Goal: Task Accomplishment & Management: Complete application form

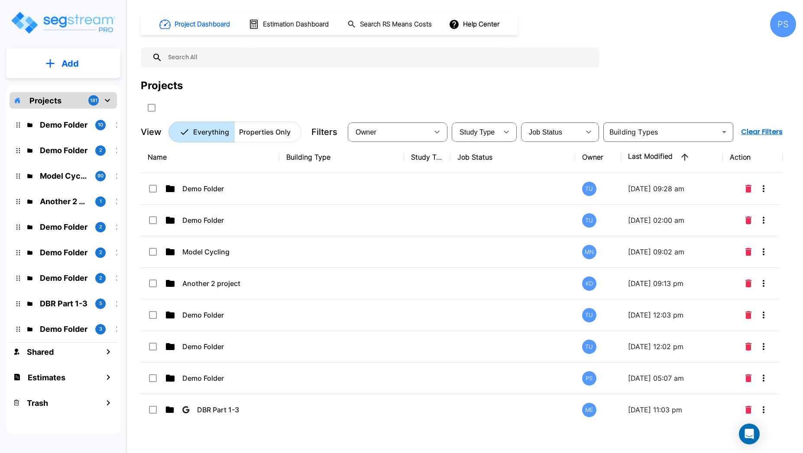
click at [261, 136] on p "Properties Only" at bounding box center [265, 132] width 52 height 10
type button "property"
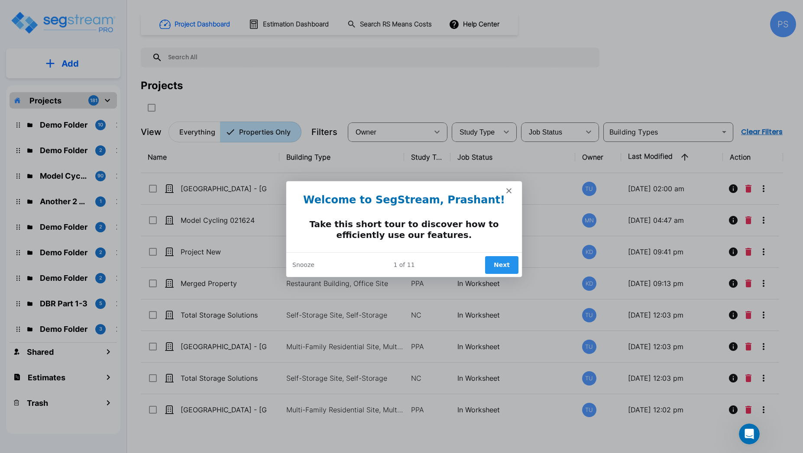
click at [507, 189] on icon "Close" at bounding box center [508, 190] width 5 height 5
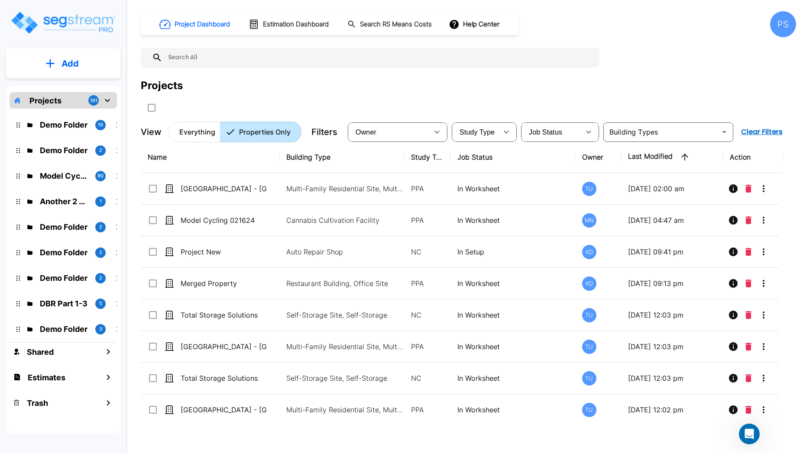
click at [307, 56] on input "text" at bounding box center [378, 58] width 433 height 20
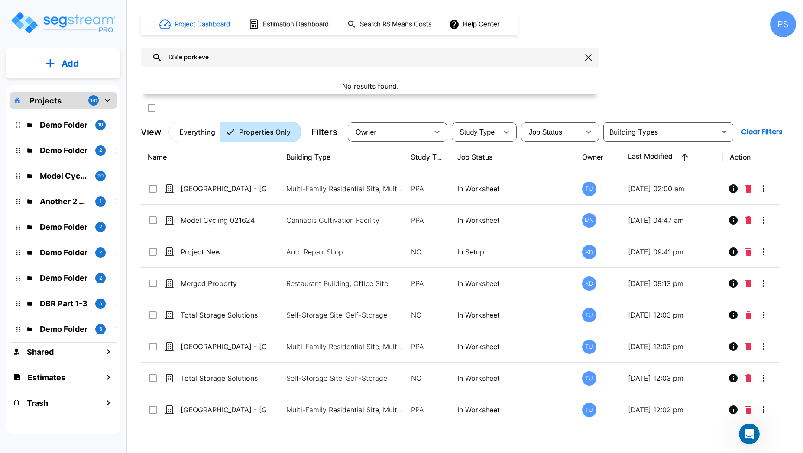
click at [201, 58] on input "138 e park eve" at bounding box center [371, 58] width 419 height 20
click at [273, 58] on input "138 E Park Ave" at bounding box center [371, 58] width 419 height 20
type input "138 E Park Ave"
click at [784, 29] on div "PS" at bounding box center [783, 24] width 26 height 26
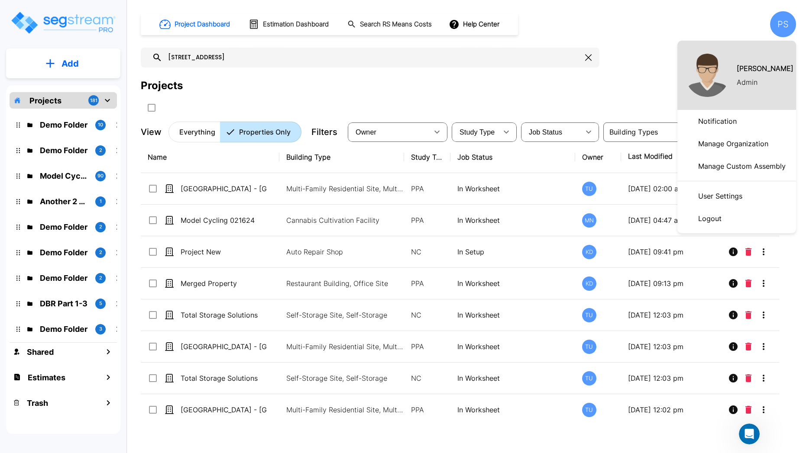
click at [663, 72] on div at bounding box center [401, 226] width 803 height 453
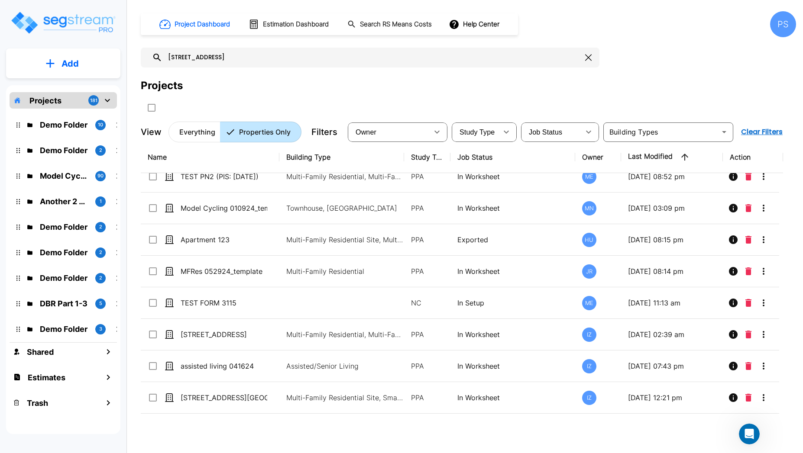
scroll to position [2929, 0]
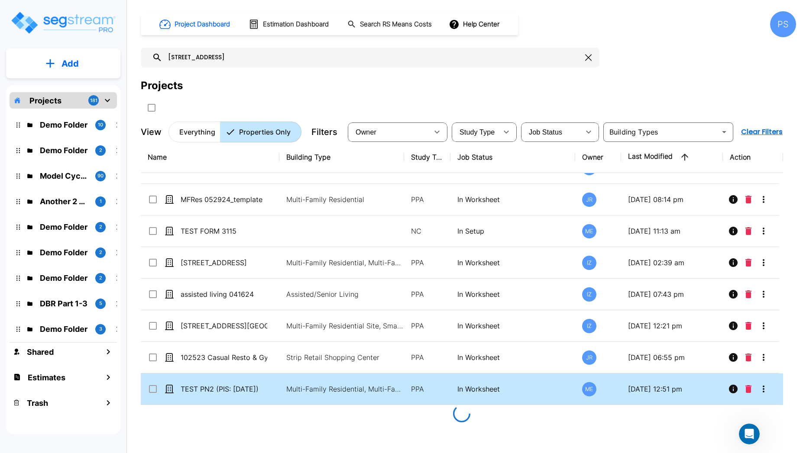
click at [763, 386] on icon "More-Options" at bounding box center [764, 389] width 2 height 7
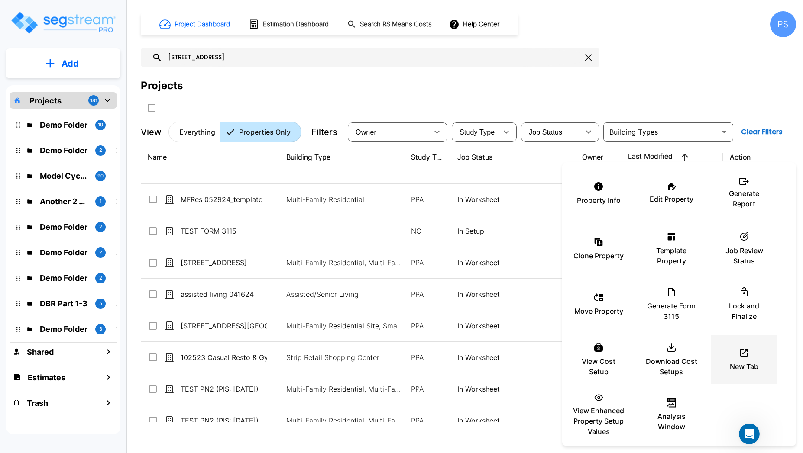
scroll to position [2931, 0]
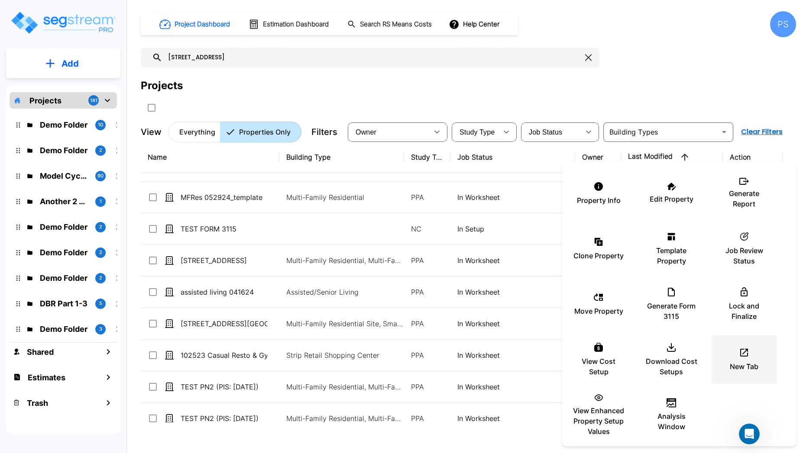
click at [763, 388] on div "Property Info Edit Property Generate Report Clone Property Template Property ic…" at bounding box center [679, 304] width 234 height 277
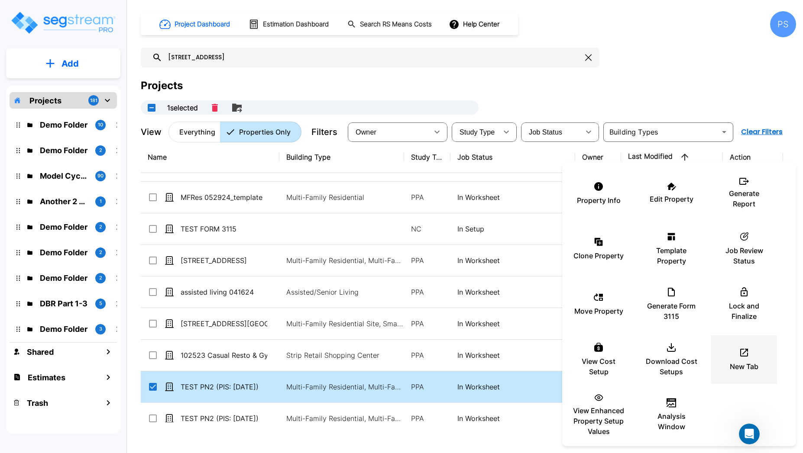
checkbox input "true"
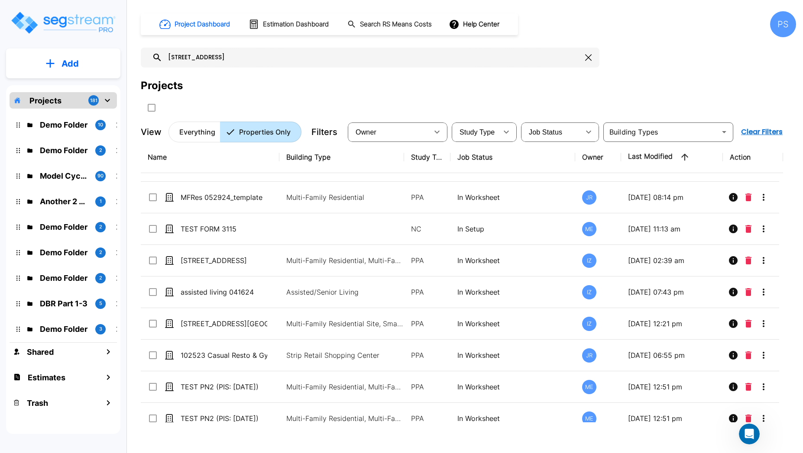
checkbox input "false"
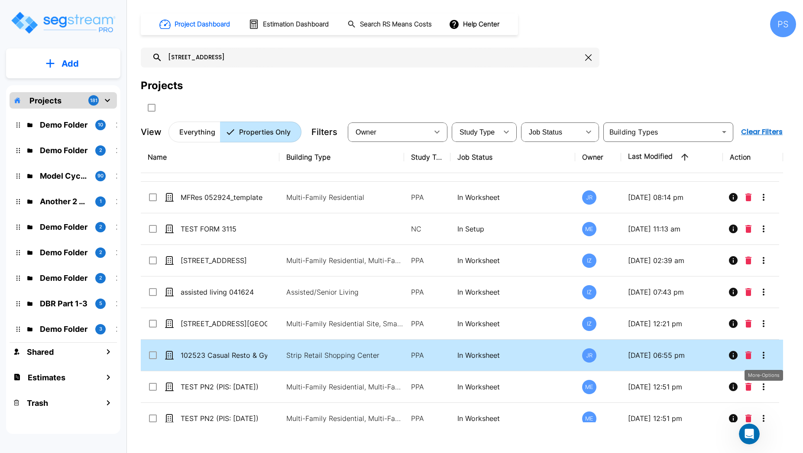
click at [763, 356] on icon "More-Options" at bounding box center [763, 355] width 10 height 10
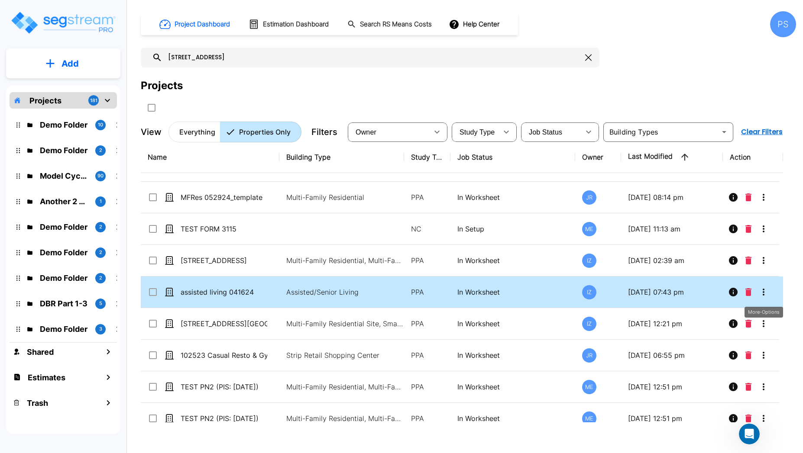
click at [765, 297] on icon "More-Options" at bounding box center [763, 292] width 10 height 10
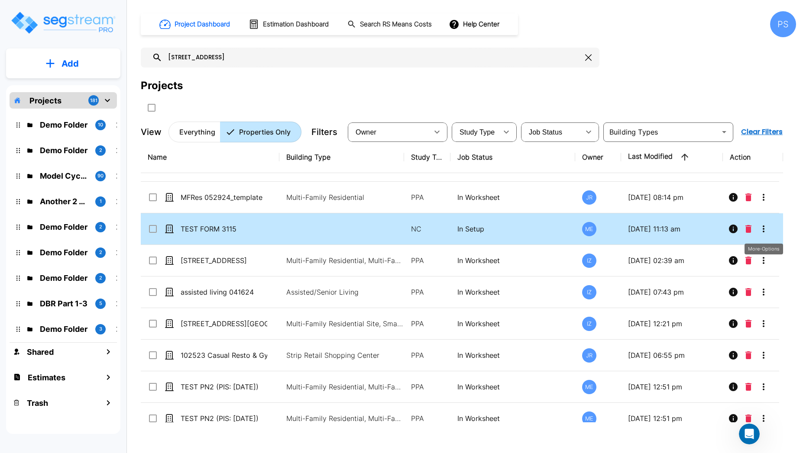
click at [761, 233] on icon "More-Options" at bounding box center [763, 229] width 10 height 10
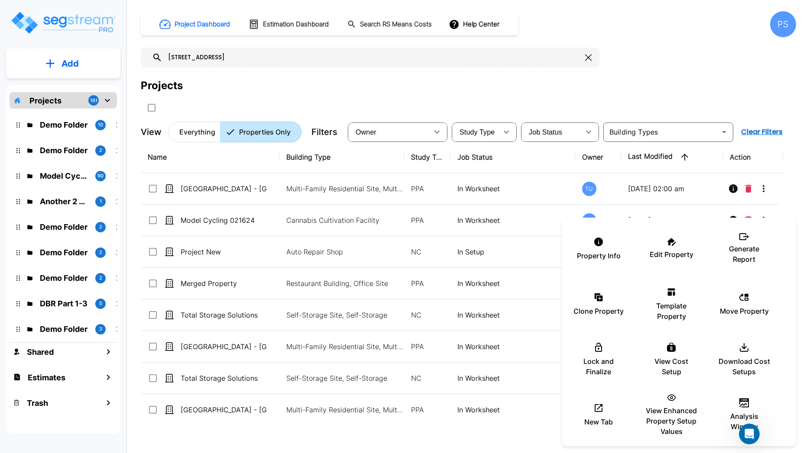
scroll to position [2931, 0]
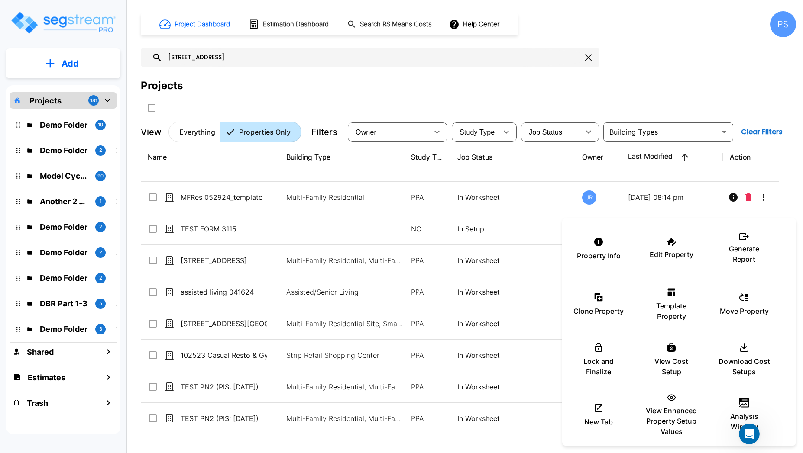
click at [544, 100] on div at bounding box center [401, 226] width 803 height 453
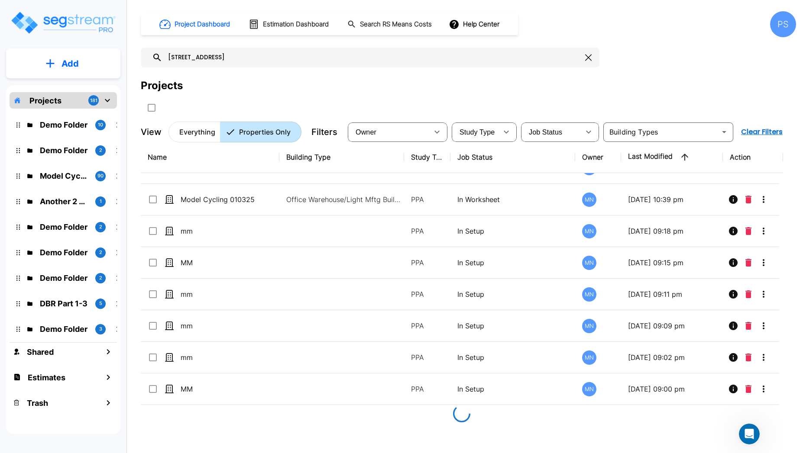
scroll to position [6091, 0]
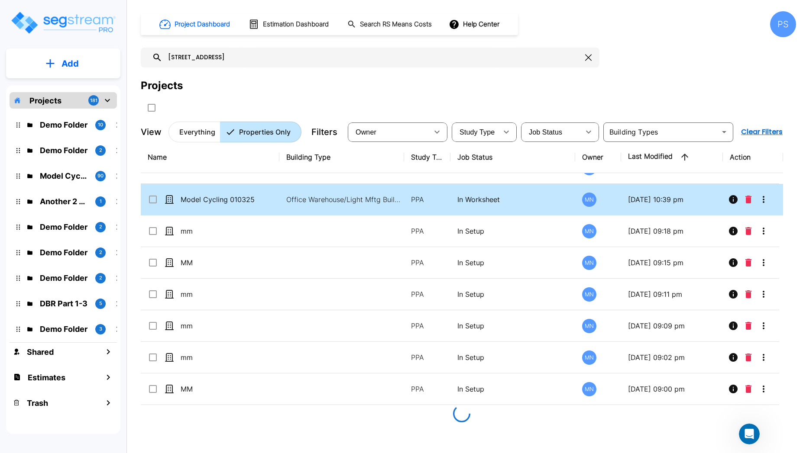
click at [764, 197] on icon "More-Options" at bounding box center [763, 199] width 10 height 10
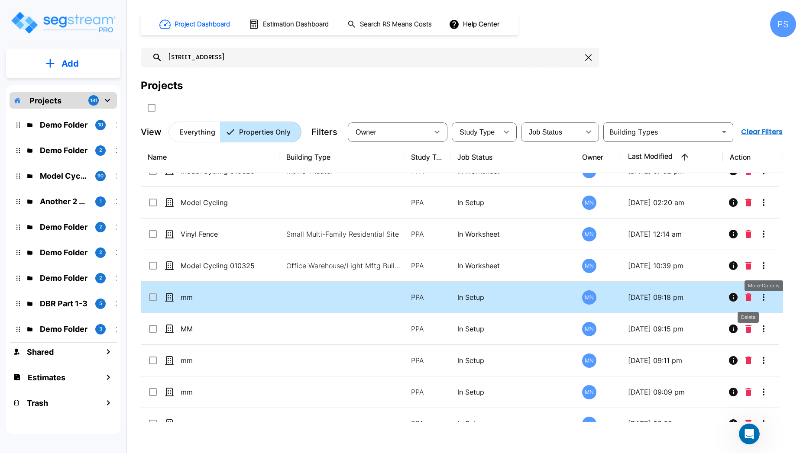
scroll to position [6022, 0]
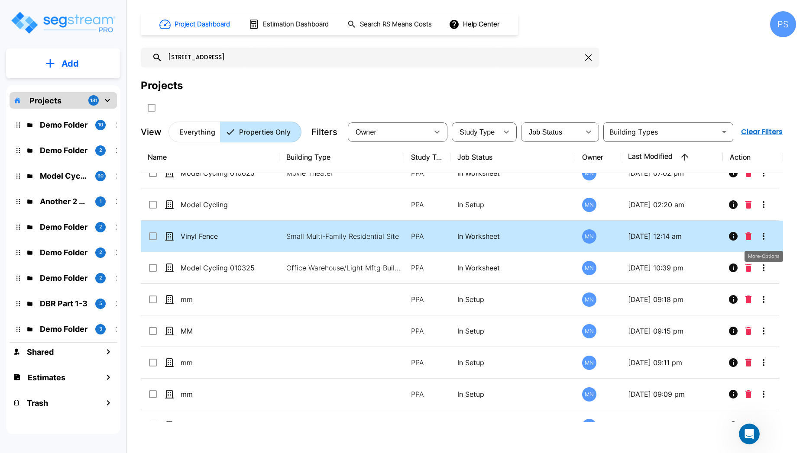
click at [764, 243] on button "More-Options" at bounding box center [763, 236] width 17 height 17
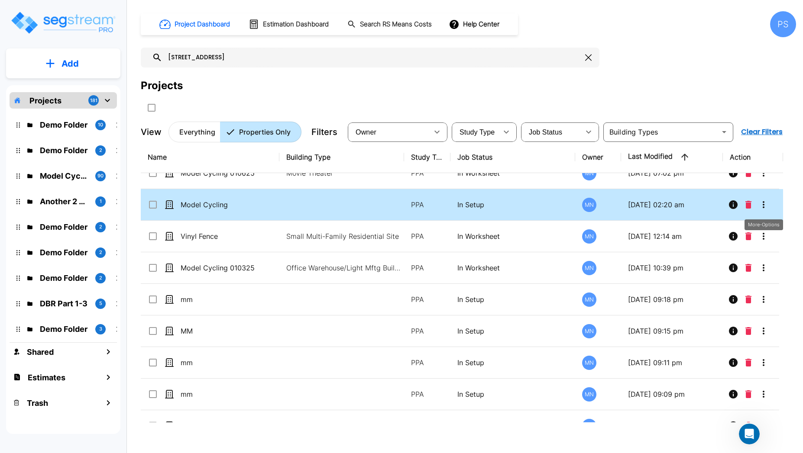
click at [765, 209] on icon "More-Options" at bounding box center [763, 205] width 10 height 10
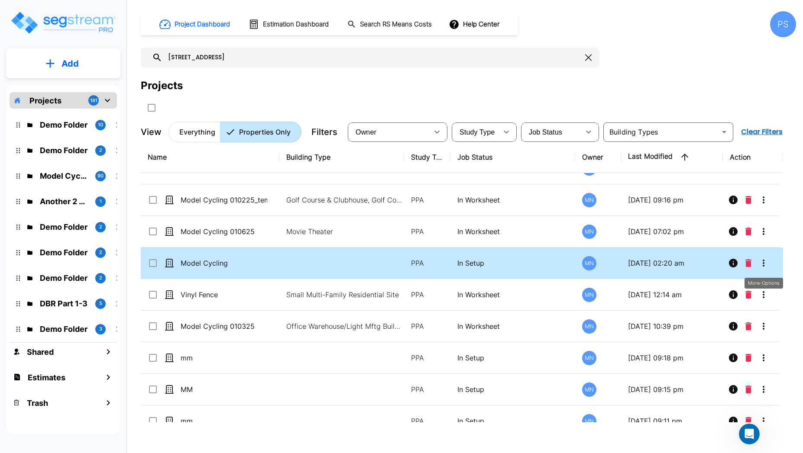
scroll to position [5955, 0]
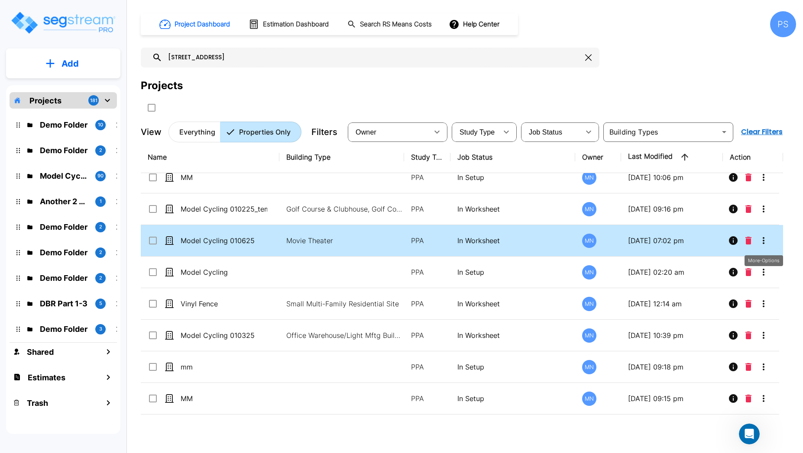
click at [760, 239] on icon "More-Options" at bounding box center [763, 241] width 10 height 10
click at [763, 243] on icon "More-Options" at bounding box center [764, 240] width 2 height 7
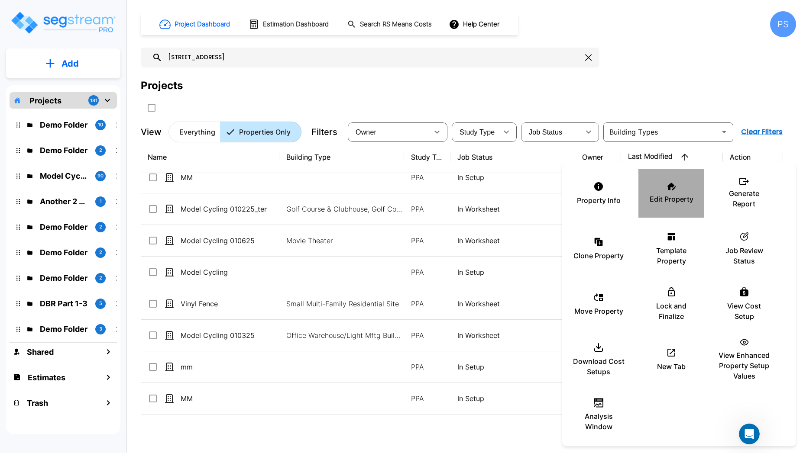
click at [679, 202] on p "Edit Property" at bounding box center [672, 199] width 44 height 10
click at [62, 58] on div at bounding box center [401, 226] width 803 height 453
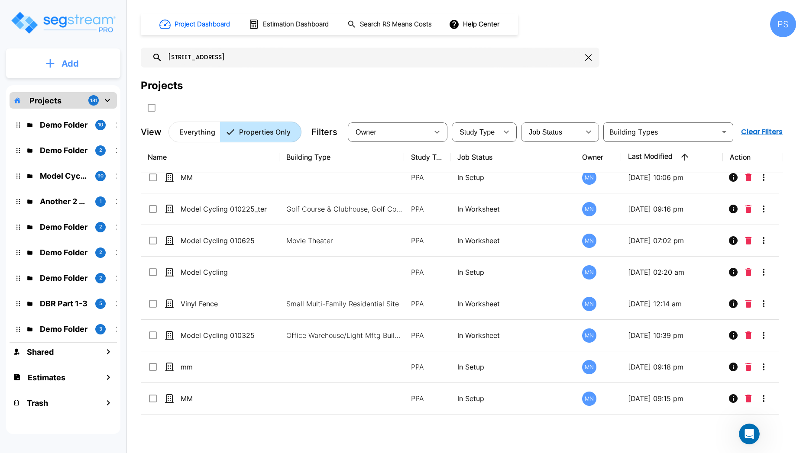
click at [72, 63] on p "Add" at bounding box center [69, 63] width 17 height 13
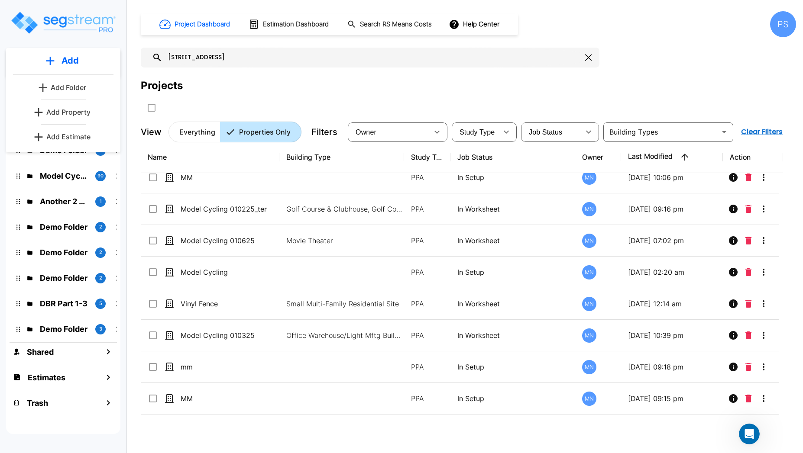
click at [81, 110] on p "Add Property" at bounding box center [68, 112] width 44 height 10
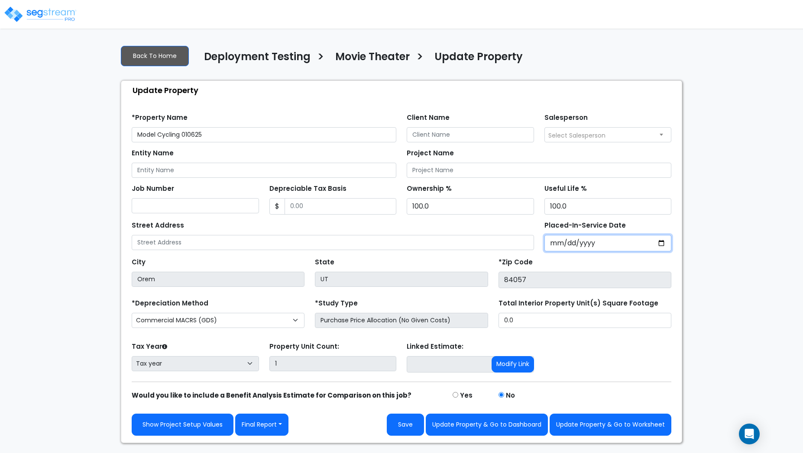
click at [660, 244] on input "Placed-In-Service Date" at bounding box center [607, 243] width 127 height 16
type input "2025-03-12"
select select "2025"
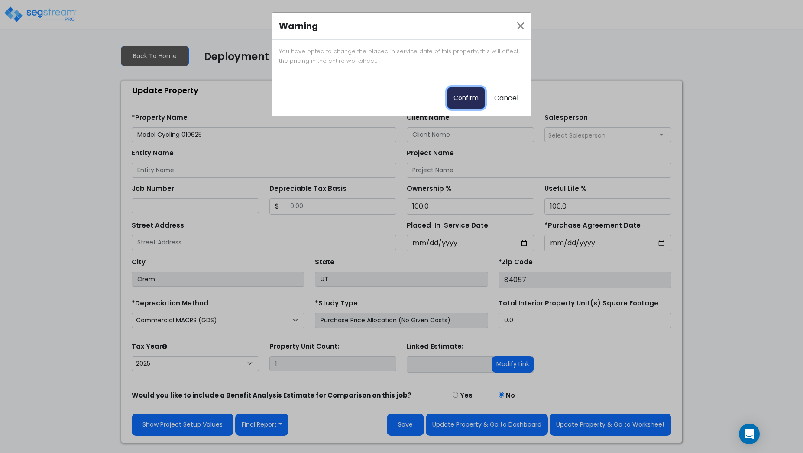
click at [461, 91] on button "Confirm" at bounding box center [466, 98] width 38 height 22
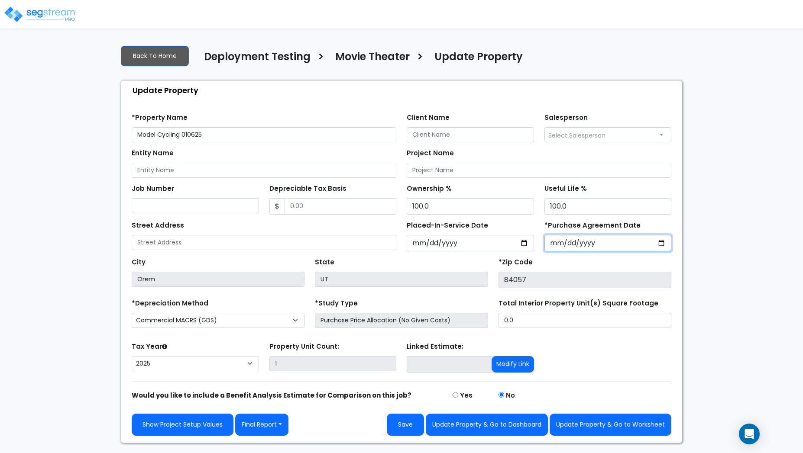
click at [660, 242] on input "*Purchase Agreement Date" at bounding box center [607, 243] width 127 height 16
type input "2025-07-08"
select select "2026"
click at [132, 356] on select "2026 2025" at bounding box center [195, 363] width 127 height 15
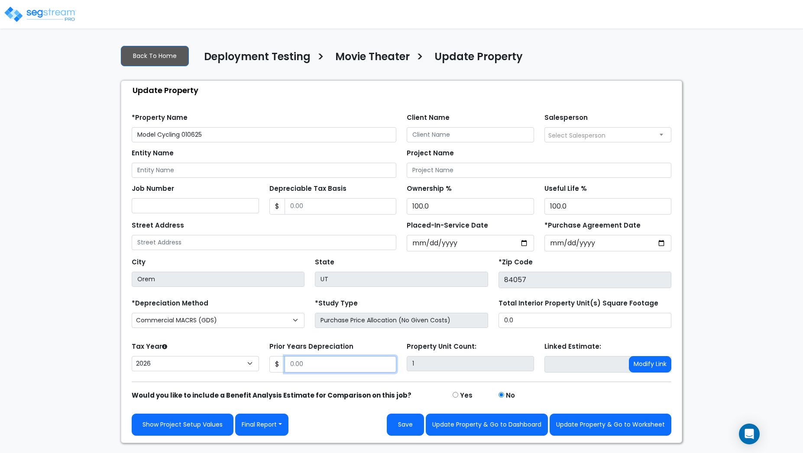
click at [323, 366] on input "Prior Years Depreciation" at bounding box center [341, 364] width 112 height 16
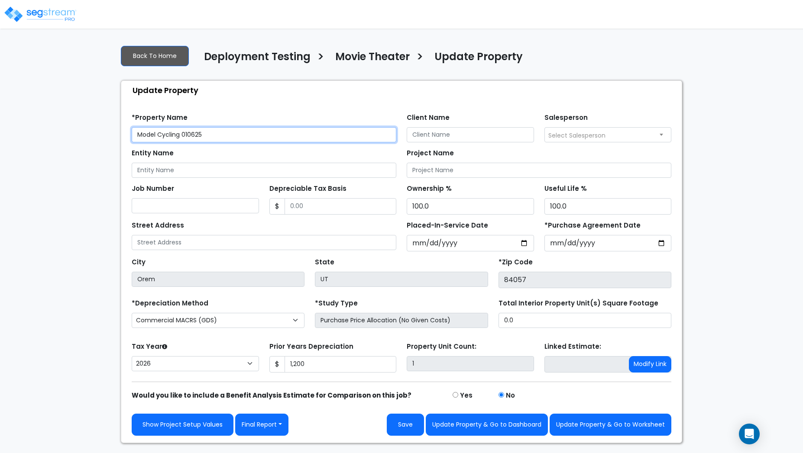
click at [181, 133] on input "Model Cycling 010625" at bounding box center [264, 134] width 265 height 15
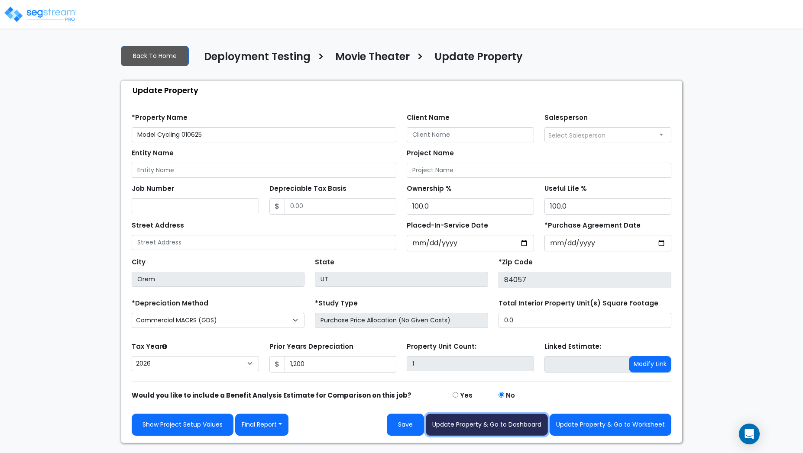
click at [490, 424] on button "Update Property & Go to Dashboard" at bounding box center [487, 425] width 122 height 22
type input "1200"
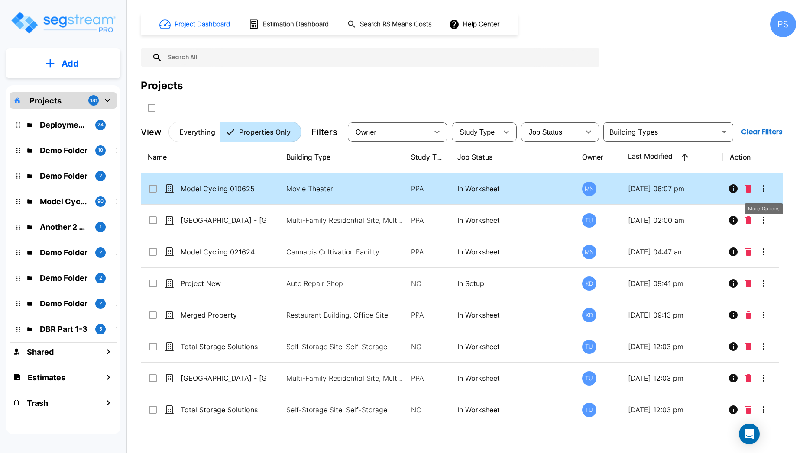
click at [766, 188] on icon "More-Options" at bounding box center [763, 189] width 10 height 10
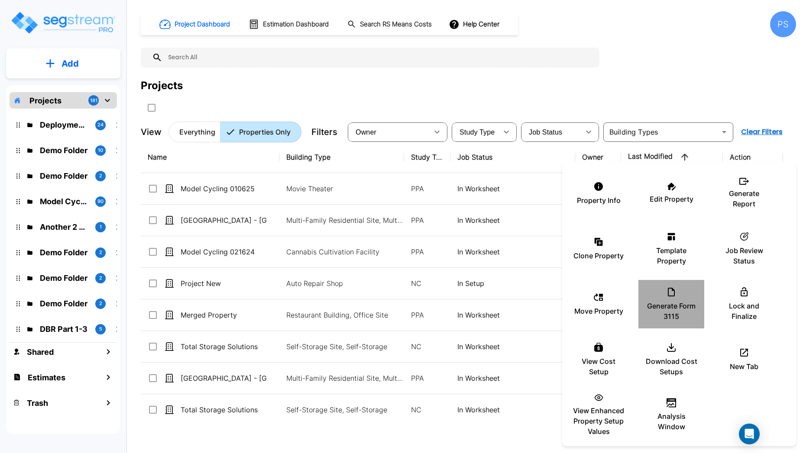
click at [681, 310] on p "Generate Form 3115" at bounding box center [671, 311] width 52 height 21
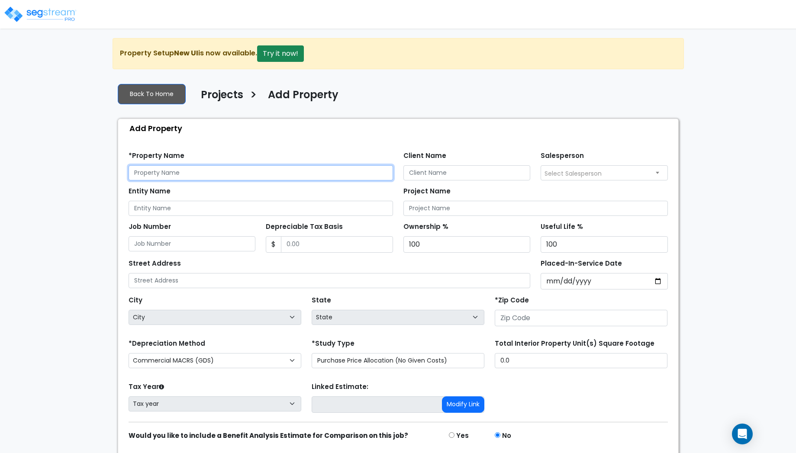
click at [194, 178] on input "text" at bounding box center [261, 172] width 265 height 15
type input "Form 3115 Testing Property"
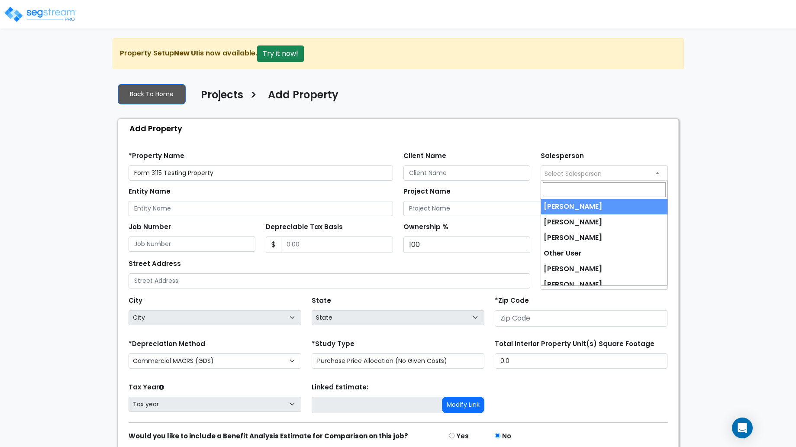
click at [567, 174] on span "Select Salesperson" at bounding box center [573, 173] width 57 height 9
type input "p"
type input "a"
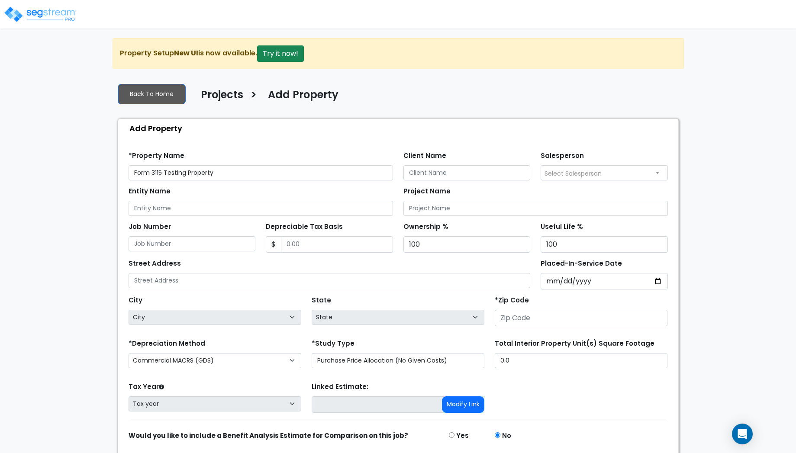
click at [373, 266] on div "Street Address" at bounding box center [330, 272] width 402 height 31
click at [661, 284] on input "Placed-In-Service Date" at bounding box center [604, 281] width 127 height 16
type input "[DATE]"
select select "2024"
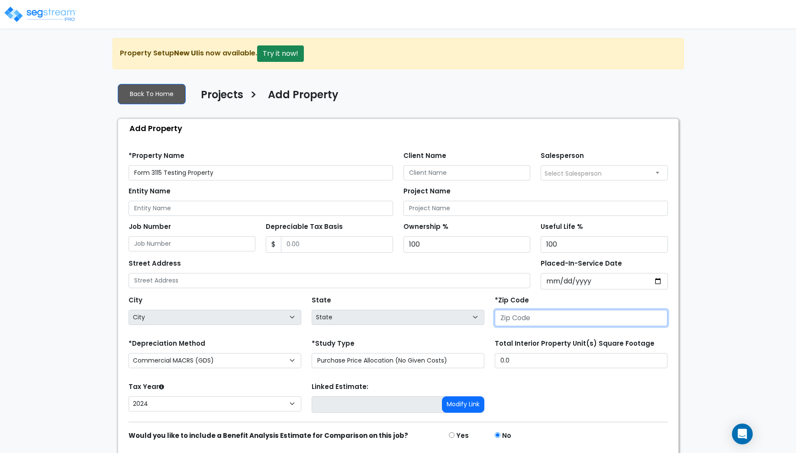
click at [508, 318] on input "number" at bounding box center [581, 318] width 173 height 16
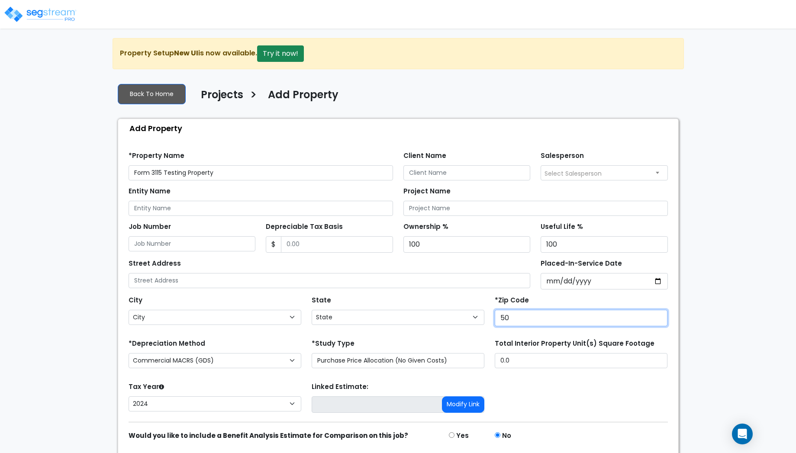
type input "500"
select select "IA"
type input "50001"
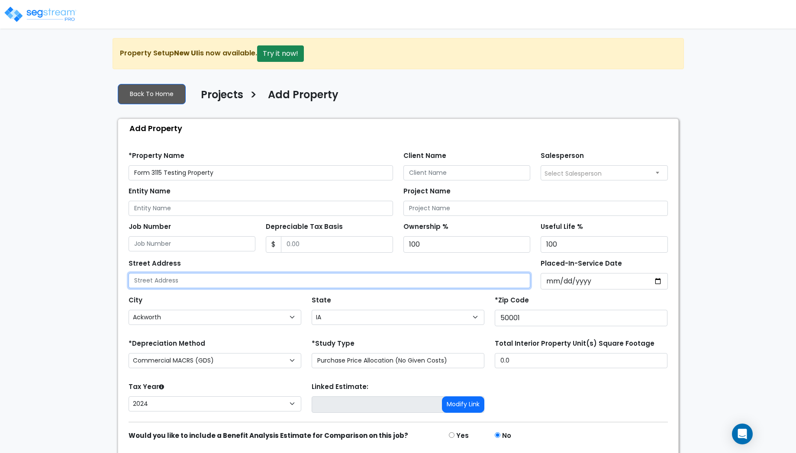
click at [183, 279] on input "text" at bounding box center [330, 280] width 402 height 15
type input "f"
type input "Ackworth B Town"
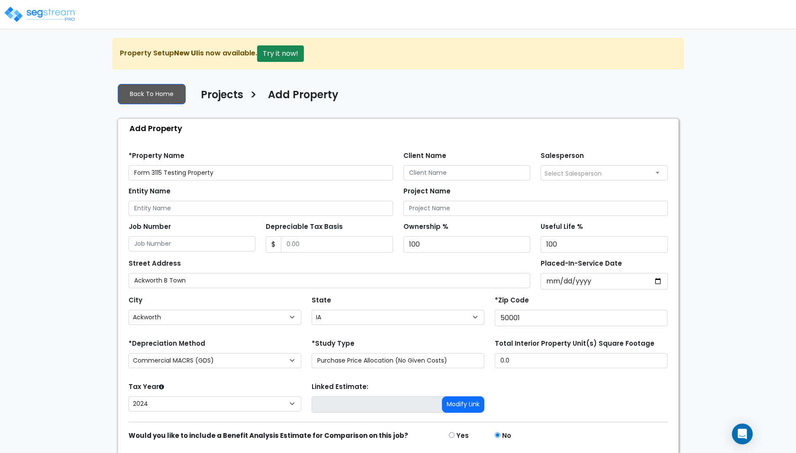
click at [232, 298] on div "City City [PERSON_NAME] [GEOGRAPHIC_DATA] [GEOGRAPHIC_DATA][PERSON_NAME][GEOGRA…" at bounding box center [215, 309] width 173 height 31
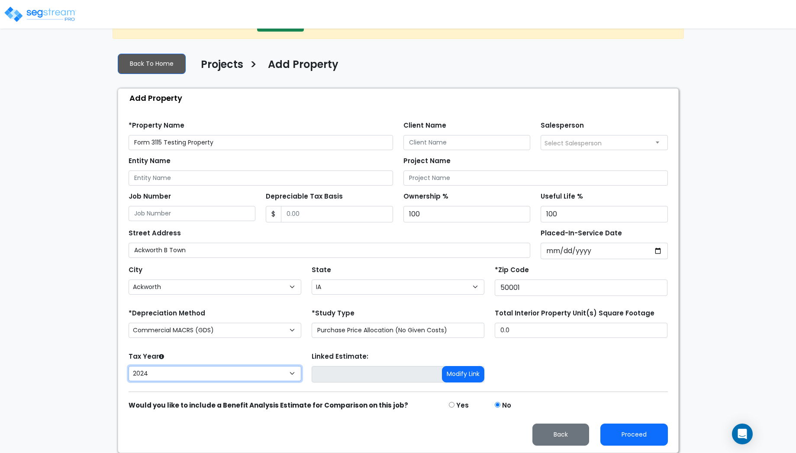
select select "2025"
click at [129, 366] on select "2026 2025 2024" at bounding box center [215, 373] width 173 height 15
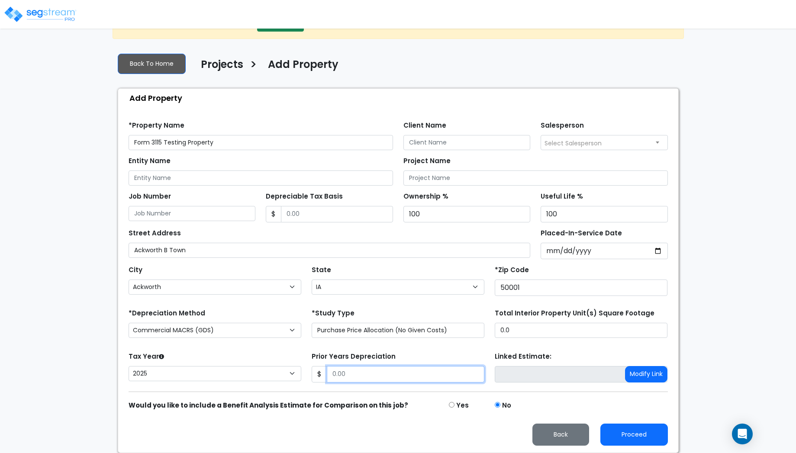
click at [356, 379] on input "Prior Years Depreciation" at bounding box center [406, 374] width 158 height 16
click at [292, 216] on input "Depreciable Tax Basis" at bounding box center [337, 214] width 112 height 16
type input "12,345"
click at [346, 367] on input "Prior Years Depreciation" at bounding box center [406, 374] width 158 height 16
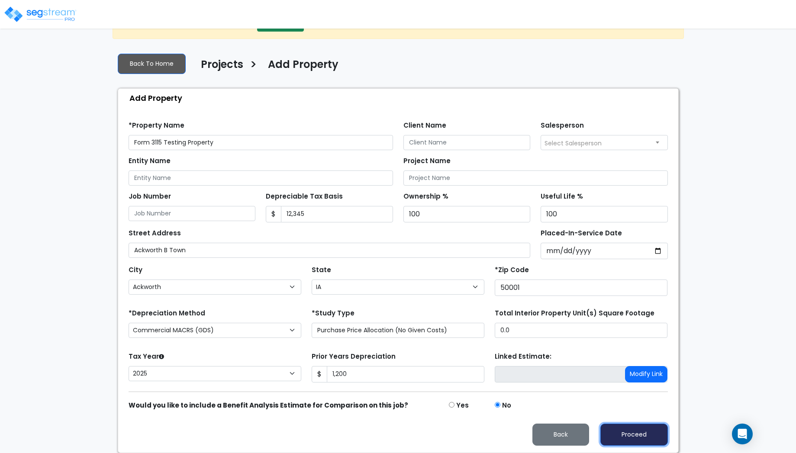
click at [644, 441] on button "Proceed" at bounding box center [635, 435] width 68 height 22
type input "1200"
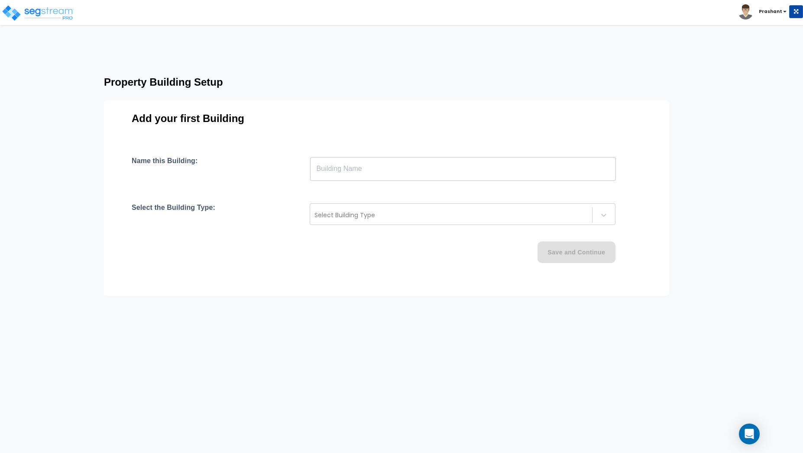
click at [368, 168] on input "text" at bounding box center [463, 169] width 306 height 24
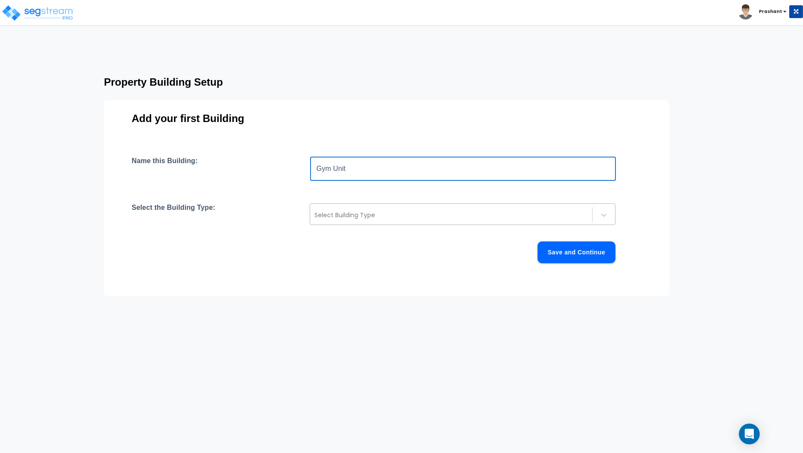
type input "Gym Unit"
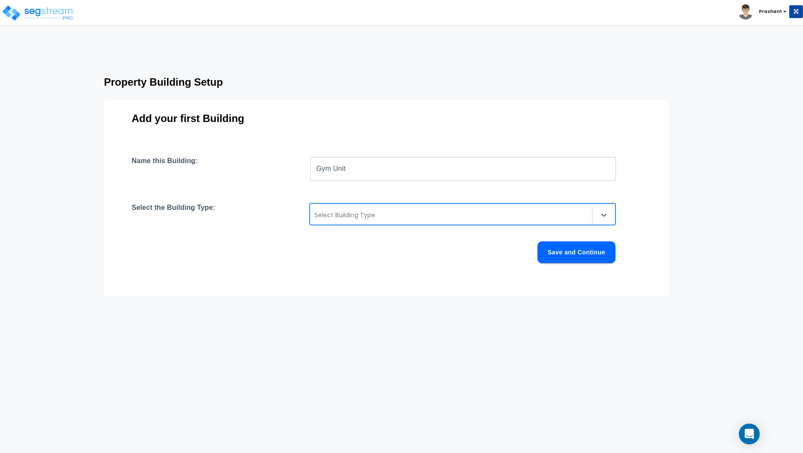
click at [391, 216] on div at bounding box center [450, 215] width 273 height 10
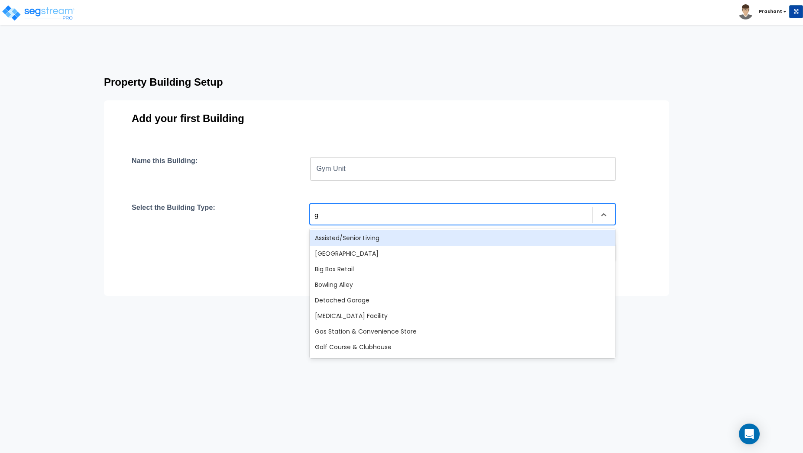
type input "gy"
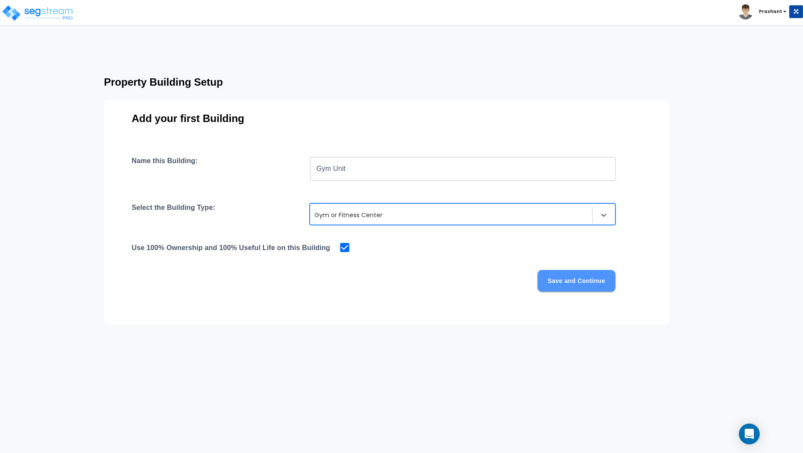
click at [587, 291] on button "Save and Continue" at bounding box center [576, 281] width 78 height 22
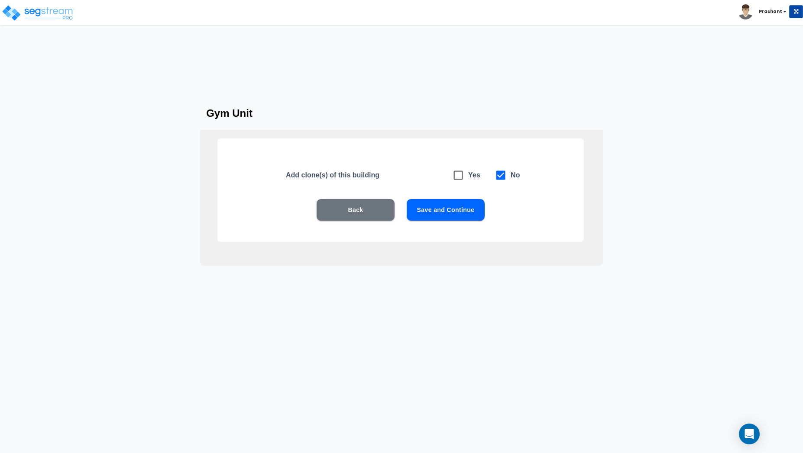
click at [468, 221] on div "Back Save and Continue" at bounding box center [400, 223] width 311 height 48
click at [458, 216] on button "Save and Continue" at bounding box center [446, 210] width 78 height 22
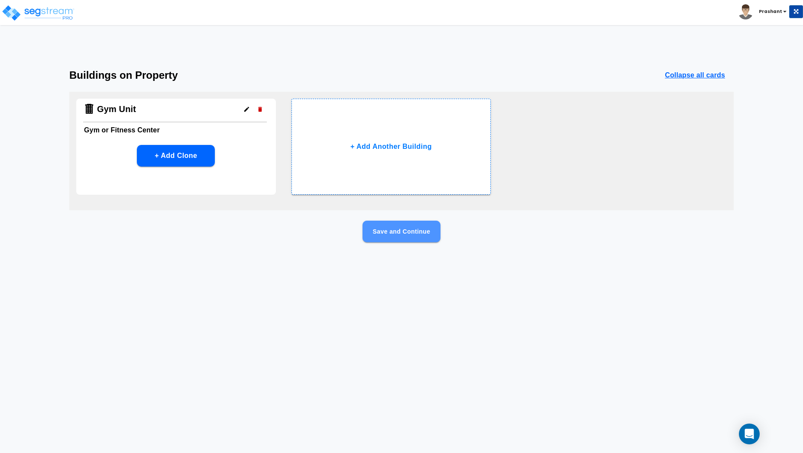
click at [393, 235] on button "Save and Continue" at bounding box center [401, 232] width 78 height 22
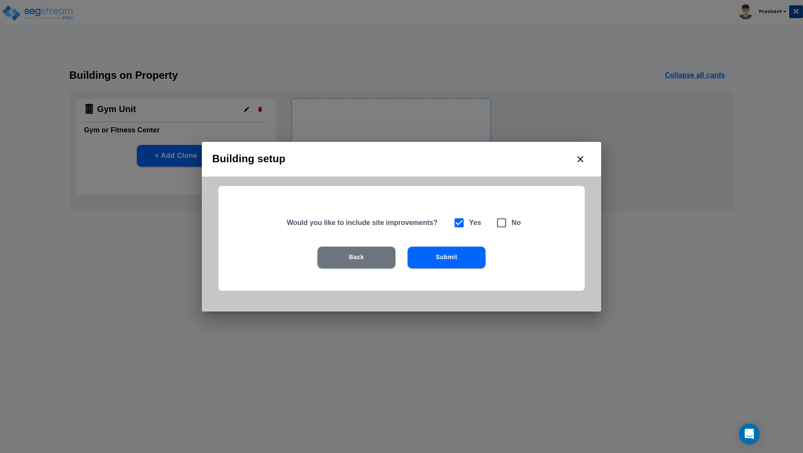
click at [448, 263] on button "Submit" at bounding box center [447, 258] width 78 height 22
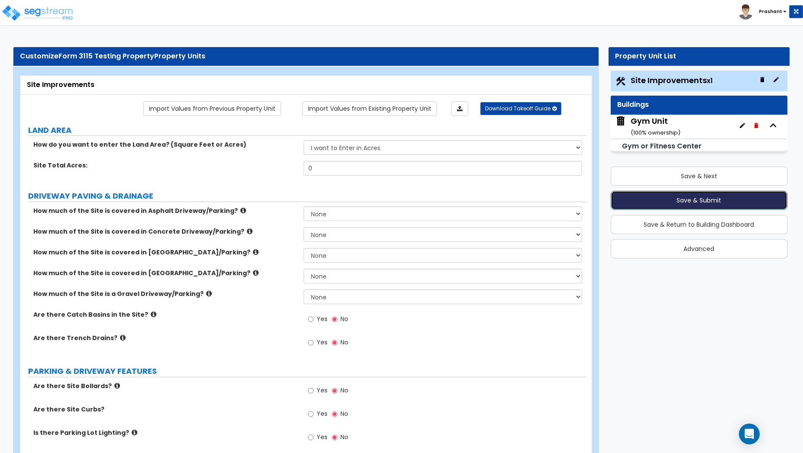
click at [696, 202] on button "Save & Submit" at bounding box center [699, 200] width 177 height 19
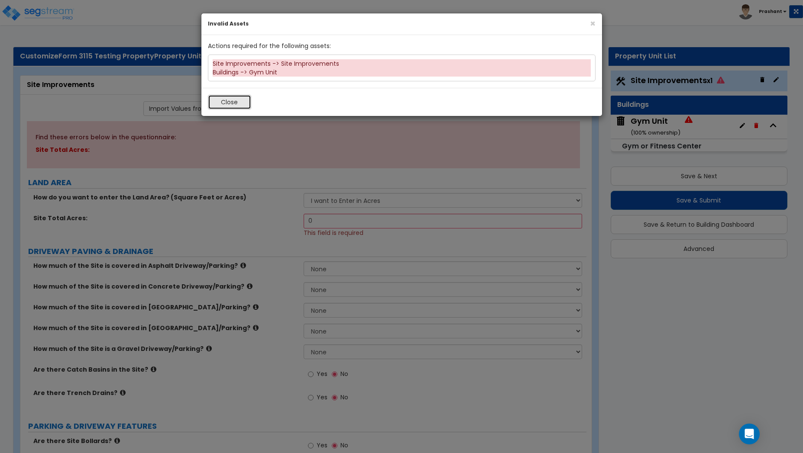
click at [235, 103] on button "Close" at bounding box center [229, 102] width 43 height 15
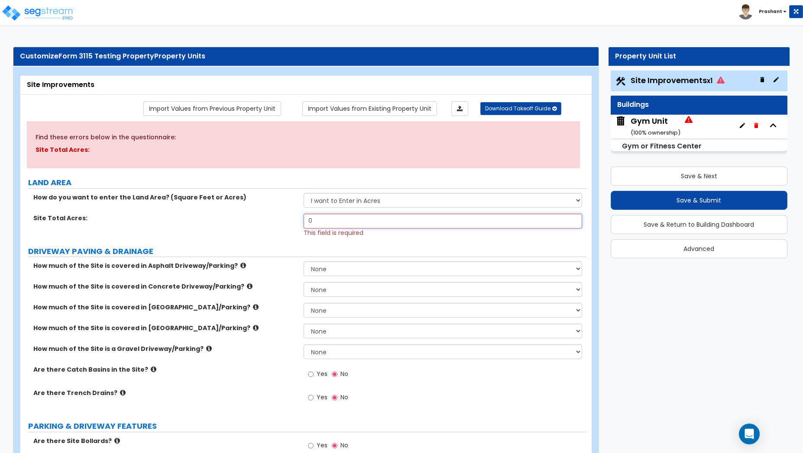
click at [326, 223] on input "0" at bounding box center [443, 221] width 279 height 15
type input "1,500"
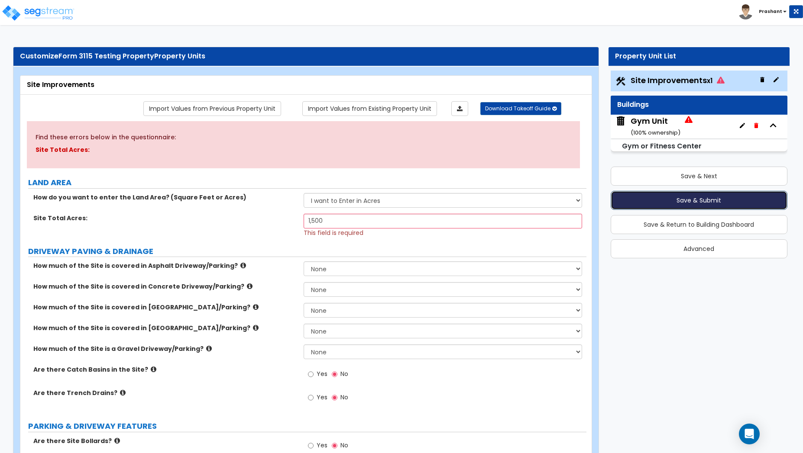
click at [693, 204] on button "Save & Submit" at bounding box center [699, 200] width 177 height 19
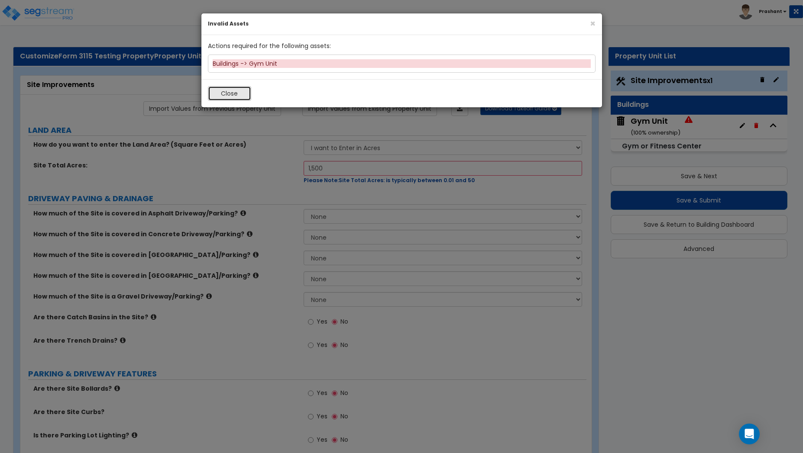
click at [240, 99] on button "Close" at bounding box center [229, 93] width 43 height 15
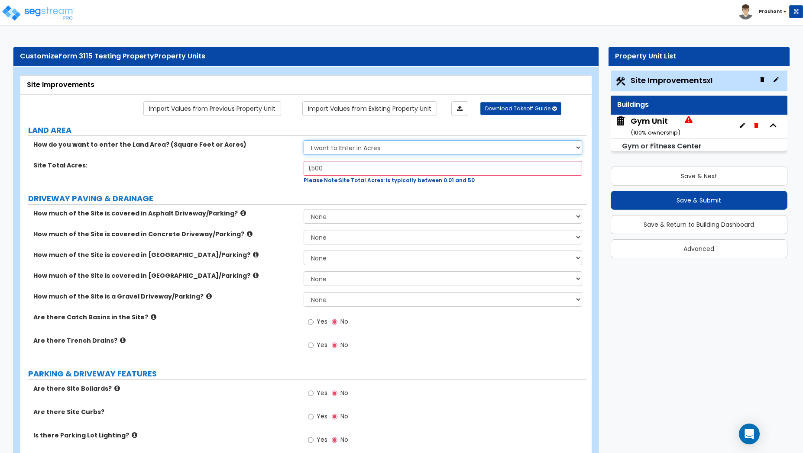
select select "2"
click at [304, 140] on select "I want to Enter in [GEOGRAPHIC_DATA] I want to Enter in Square Feet" at bounding box center [443, 147] width 279 height 15
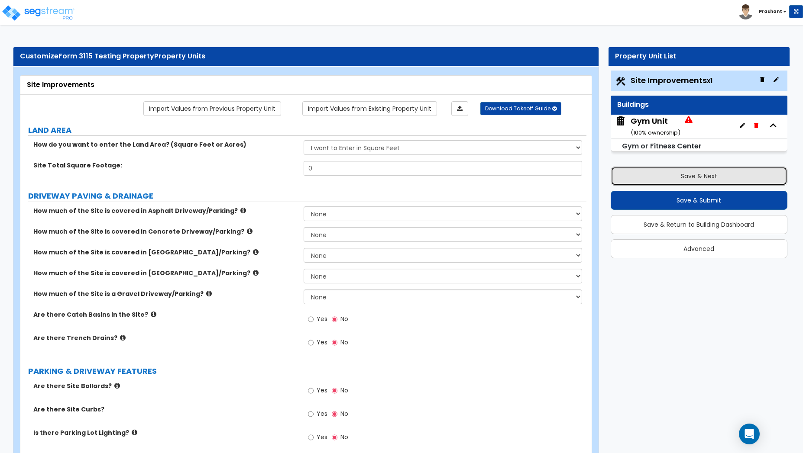
click at [702, 183] on button "Save & Next" at bounding box center [699, 176] width 177 height 19
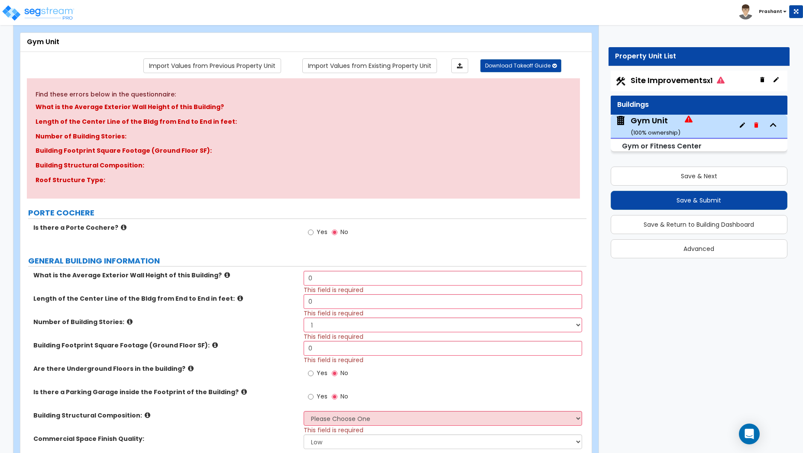
scroll to position [48, 0]
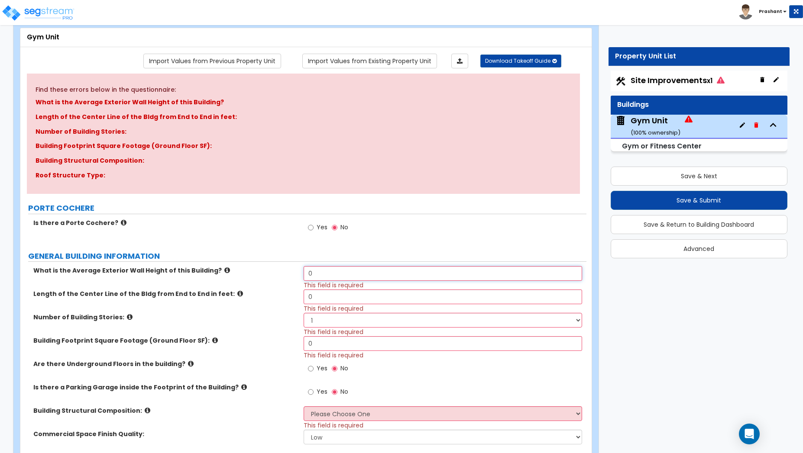
click at [333, 276] on input "0" at bounding box center [443, 273] width 279 height 15
select select "7"
click at [304, 407] on select "Please Choose One Tilt-up Wall Construction Reinforced Concrete Structural Stee…" at bounding box center [443, 414] width 279 height 15
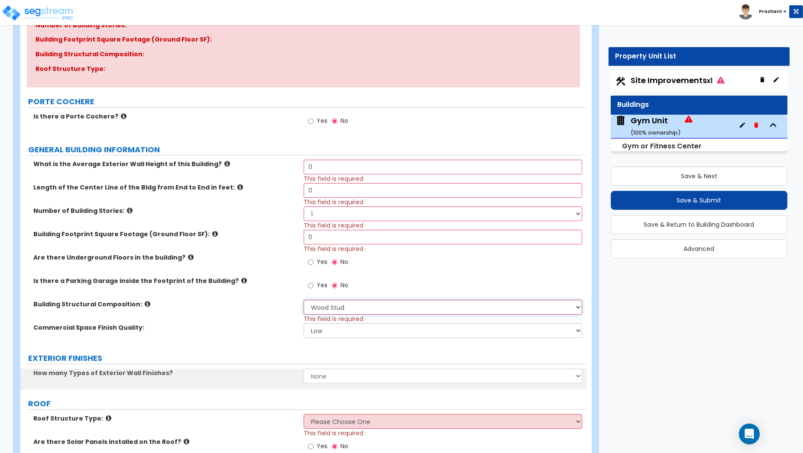
scroll to position [224, 0]
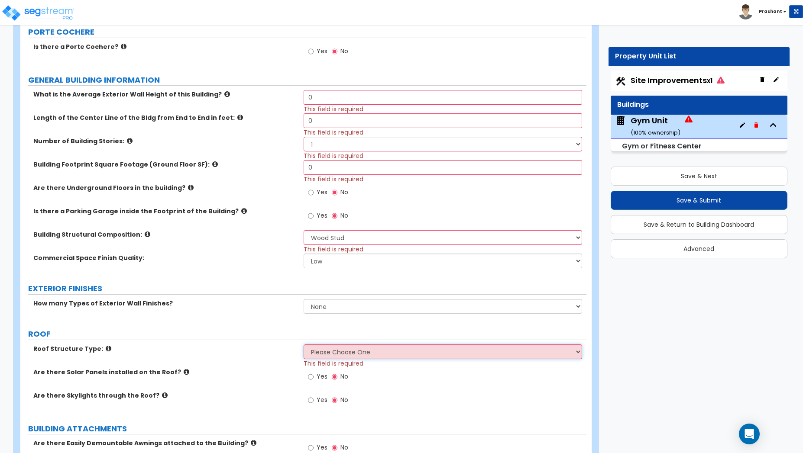
select select "2"
click at [304, 345] on select "Please Choose One [PERSON_NAME] Roof Flat Roof Hybrid [PERSON_NAME] & Flat Roof" at bounding box center [443, 352] width 279 height 15
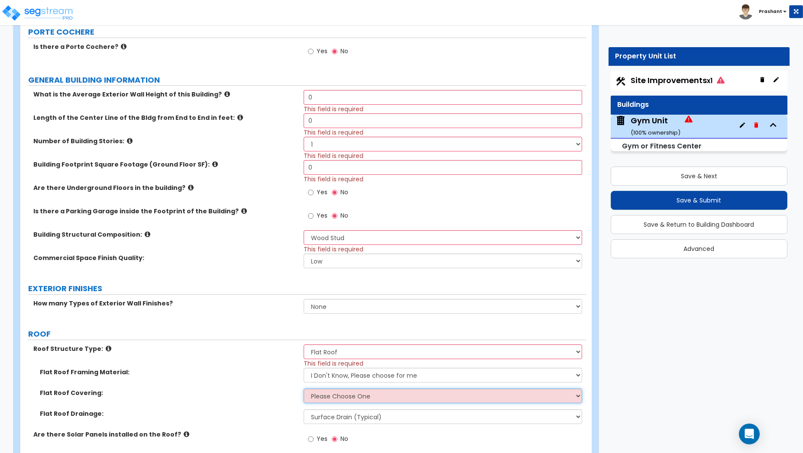
select select "4"
click at [304, 389] on select "Please Choose One Rolled Asphalt PVC Membrane Plastic (EPDM) Membrane Asphalt F…" at bounding box center [443, 396] width 279 height 15
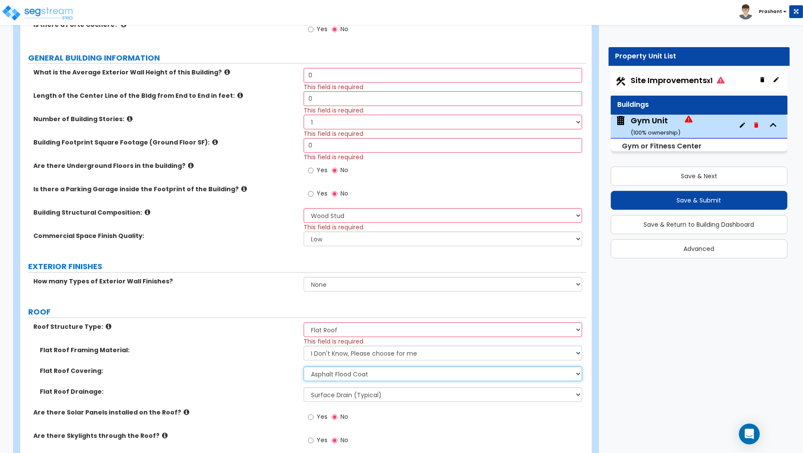
scroll to position [248, 0]
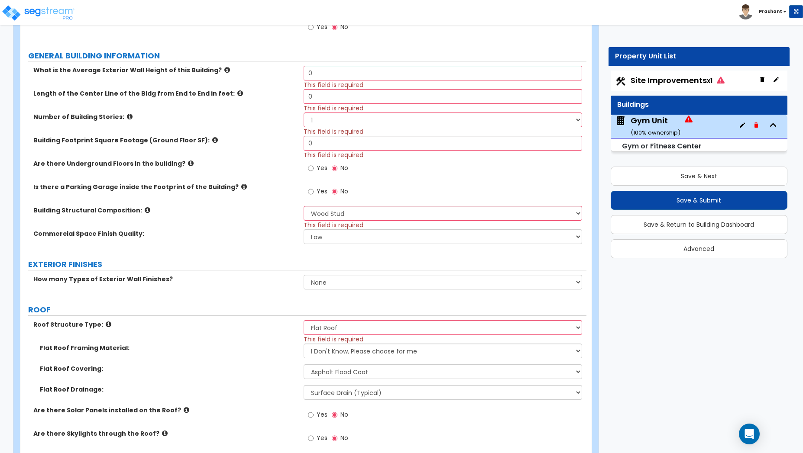
click at [320, 152] on span "This field is required" at bounding box center [334, 155] width 60 height 9
click at [333, 145] on input "0" at bounding box center [443, 143] width 279 height 15
type input "120"
click at [304, 113] on select "1 2 3 4 5" at bounding box center [443, 120] width 279 height 15
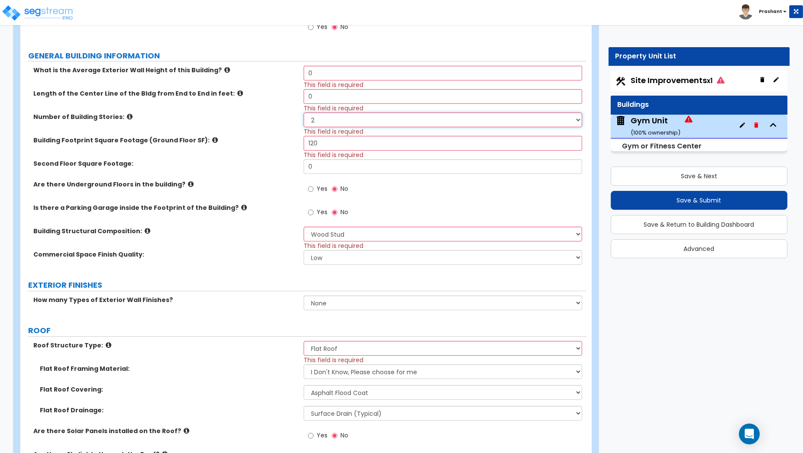
select select "1"
click at [304, 113] on select "1 2 3 4 5" at bounding box center [443, 120] width 279 height 15
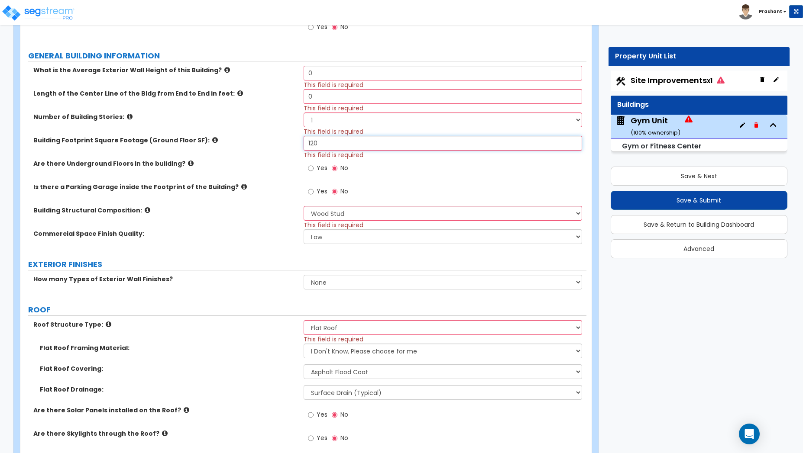
click at [333, 147] on input "120" at bounding box center [443, 143] width 279 height 15
type input "1,003"
click at [317, 100] on input "0" at bounding box center [443, 96] width 279 height 15
type input "50"
click at [320, 83] on span "This field is required" at bounding box center [334, 85] width 60 height 9
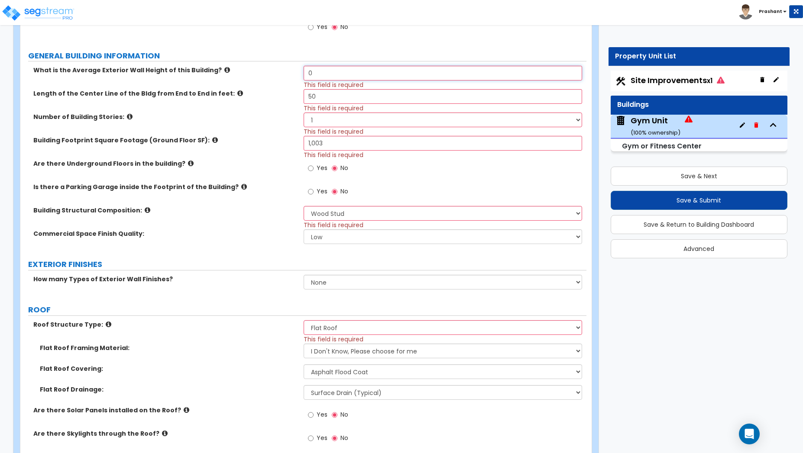
click at [320, 71] on input "0" at bounding box center [443, 73] width 279 height 15
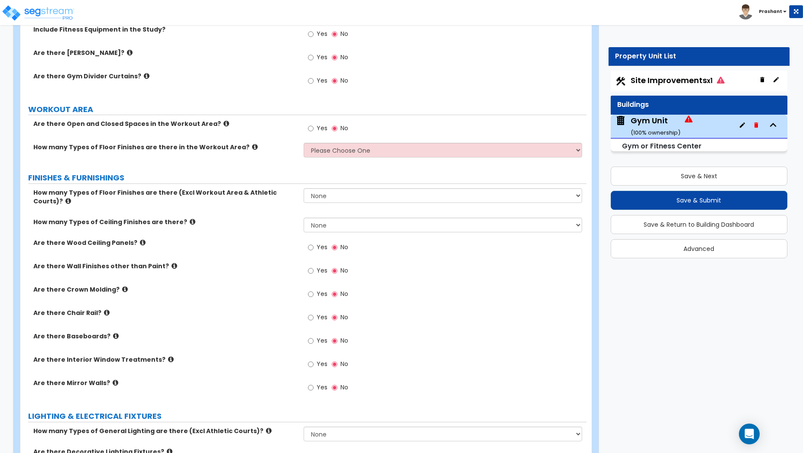
scroll to position [1561, 0]
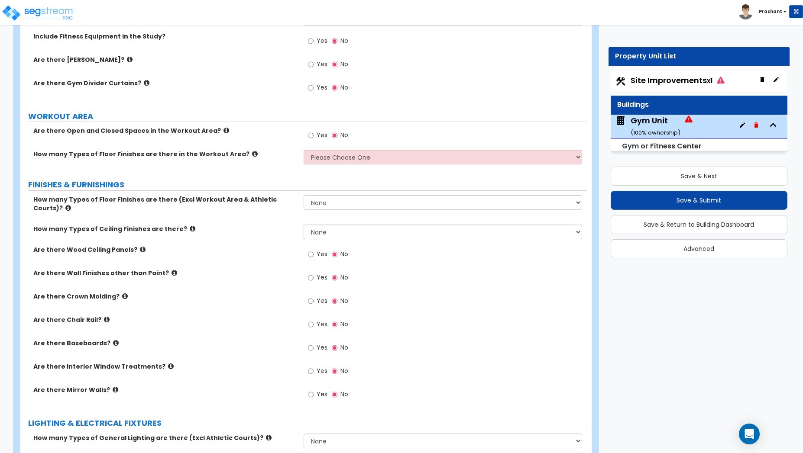
type input "10"
select select "1"
click at [304, 150] on select "Please Choose One 1 2 3 4" at bounding box center [443, 157] width 279 height 15
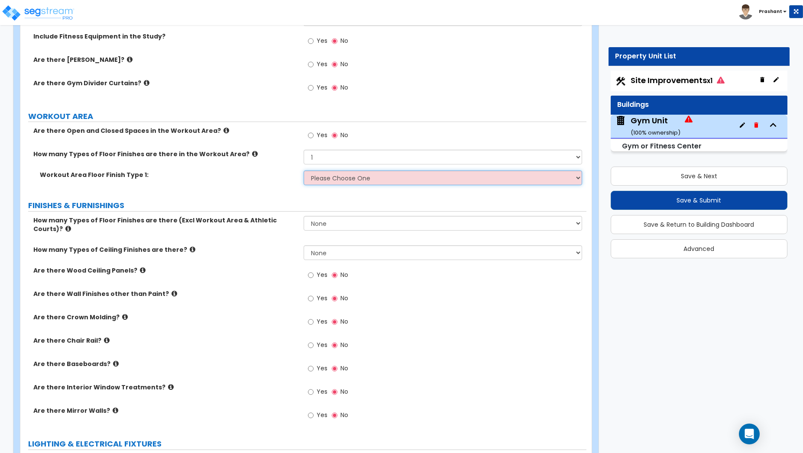
select select "4"
click at [304, 171] on select "Please Choose One Hardwood Portable Hardwood Rolled Rubber Rubber Tiles Sheet V…" at bounding box center [443, 178] width 279 height 15
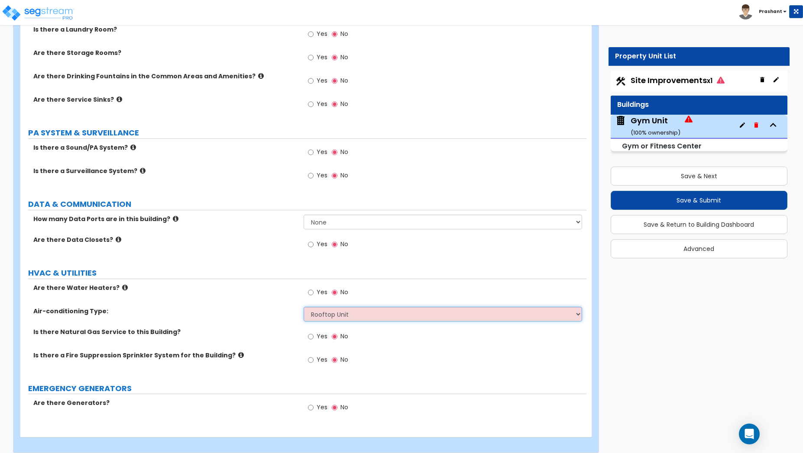
click at [304, 307] on select "Please Choose One Rooftop Unit Furnace-Condenser Forced Air Split Heating/Cooli…" at bounding box center [443, 314] width 279 height 15
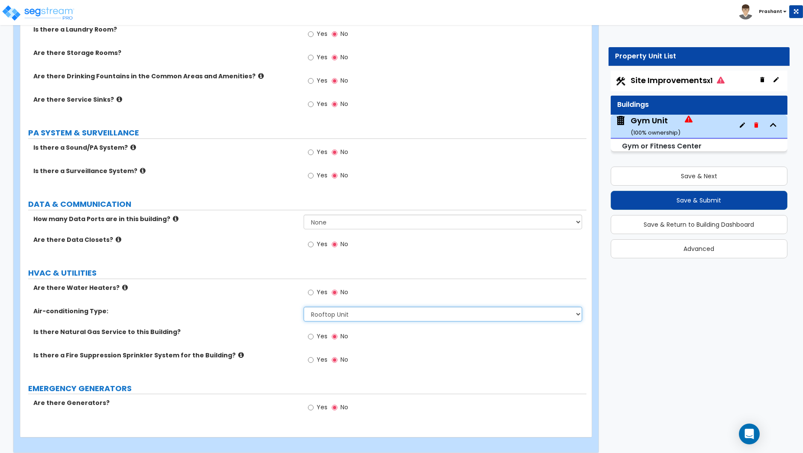
select select "3"
click at [304, 307] on select "Please Choose One Rooftop Unit Furnace-Condenser Forced Air Split Heating/Cooli…" at bounding box center [443, 314] width 279 height 15
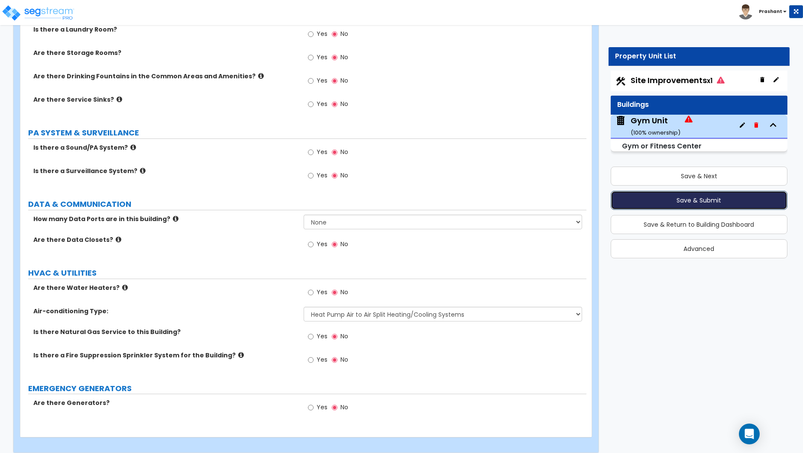
click at [677, 200] on button "Save & Submit" at bounding box center [699, 200] width 177 height 19
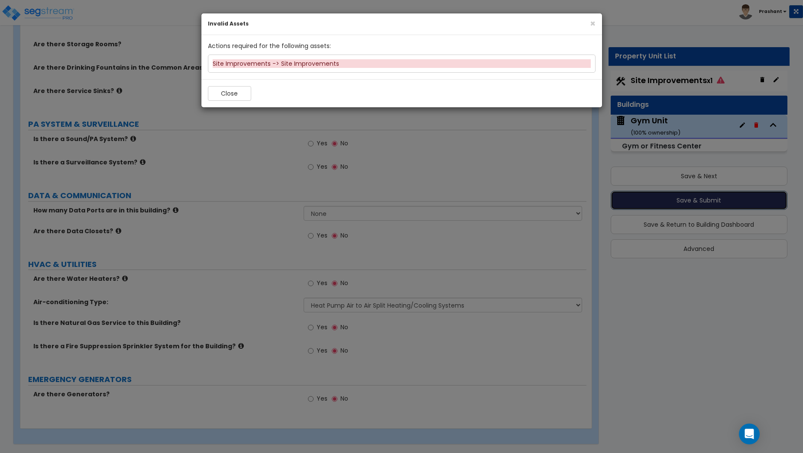
scroll to position [2035, 0]
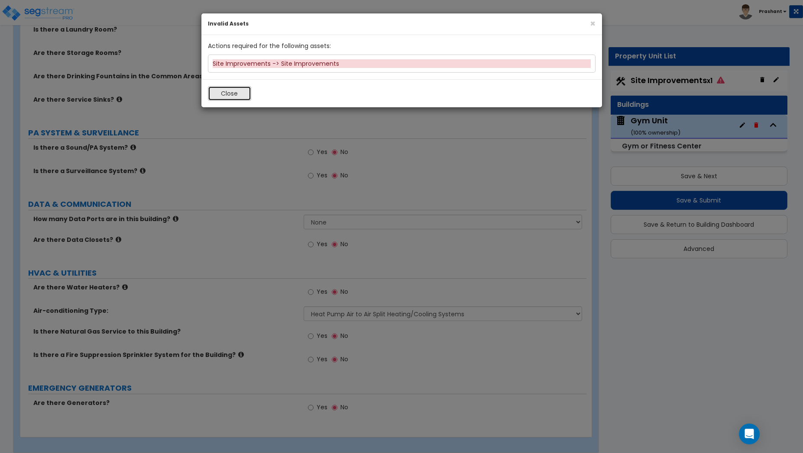
click at [224, 97] on button "Close" at bounding box center [229, 93] width 43 height 15
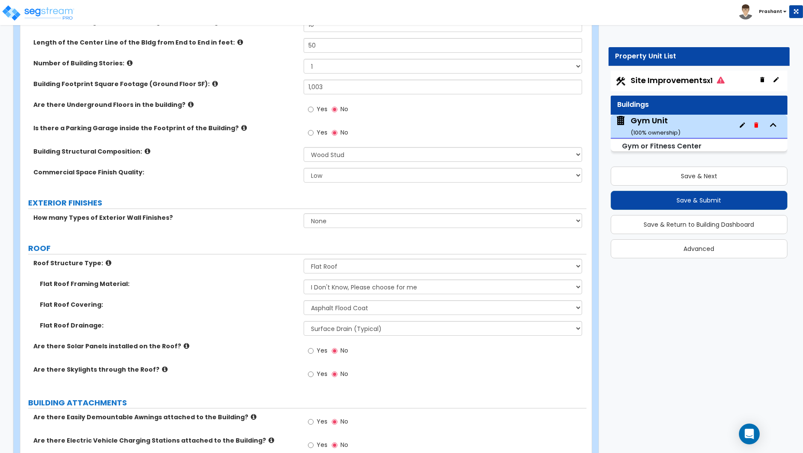
scroll to position [165, 0]
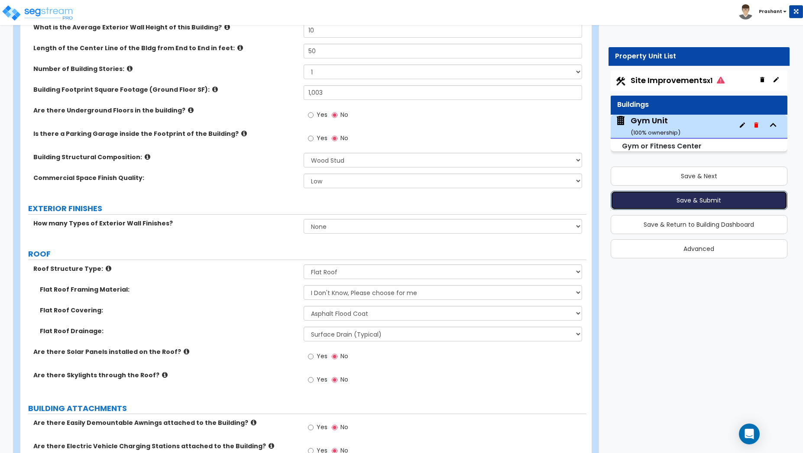
click at [698, 204] on button "Save & Submit" at bounding box center [699, 200] width 177 height 19
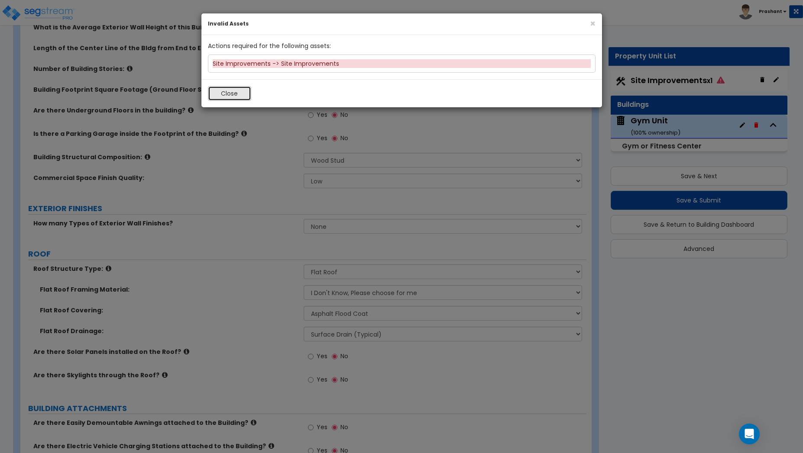
click at [235, 97] on button "Close" at bounding box center [229, 93] width 43 height 15
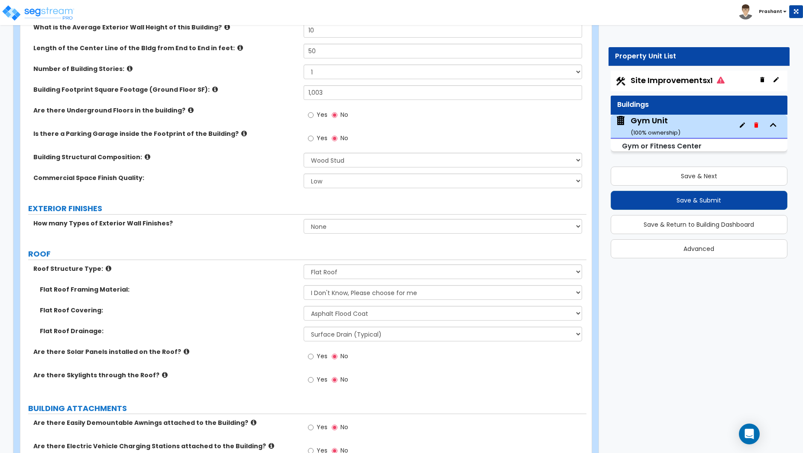
click at [700, 78] on span "Site Improvements x1" at bounding box center [678, 80] width 94 height 11
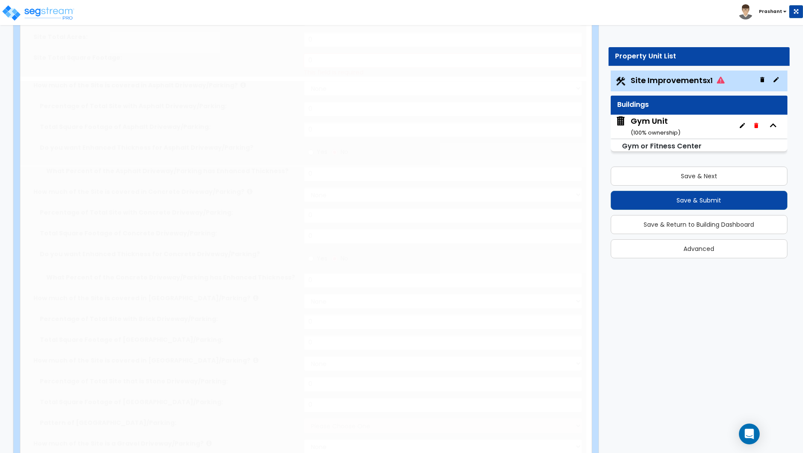
select select "2"
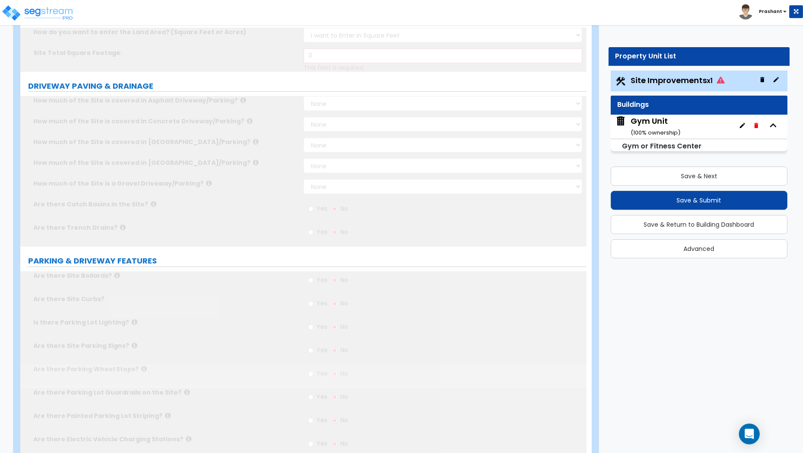
scroll to position [0, 0]
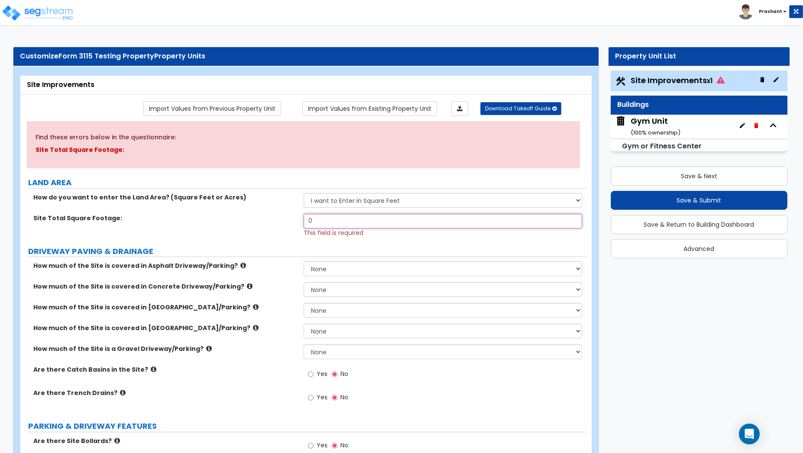
click at [358, 224] on input "0" at bounding box center [443, 221] width 279 height 15
click at [401, 201] on select "I want to Enter in Acres I want to Enter in Square Feet" at bounding box center [443, 200] width 279 height 15
click at [375, 217] on input "text" at bounding box center [443, 221] width 279 height 15
type input "1,200"
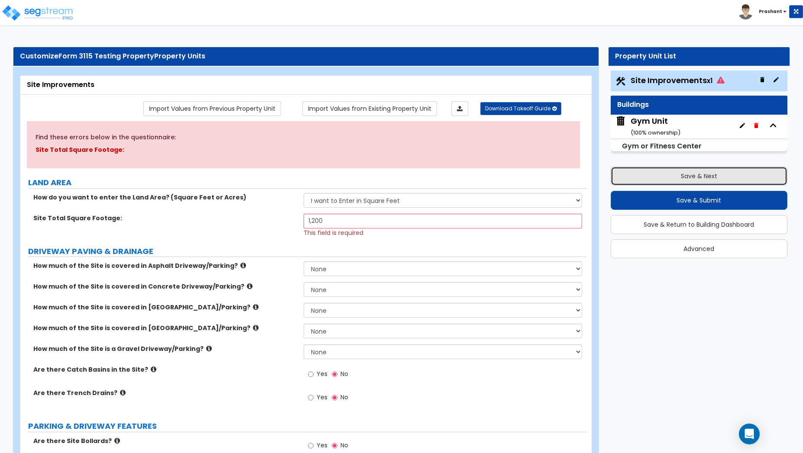
click at [705, 182] on button "Save & Next" at bounding box center [699, 176] width 177 height 19
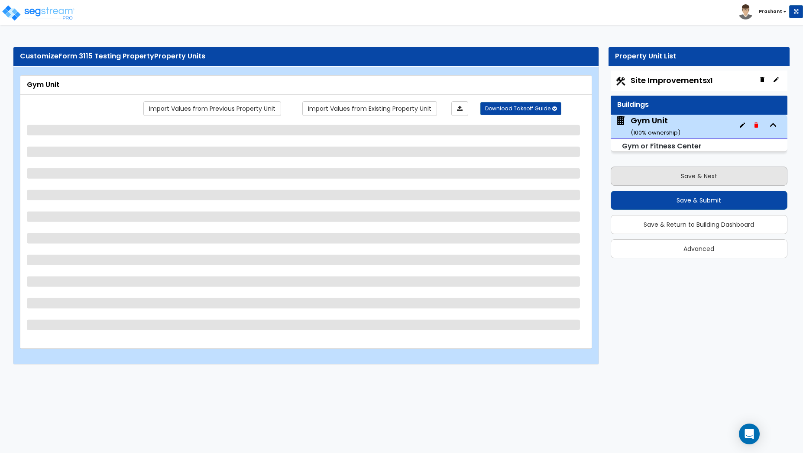
select select "7"
select select "2"
select select "4"
select select "1"
select select "4"
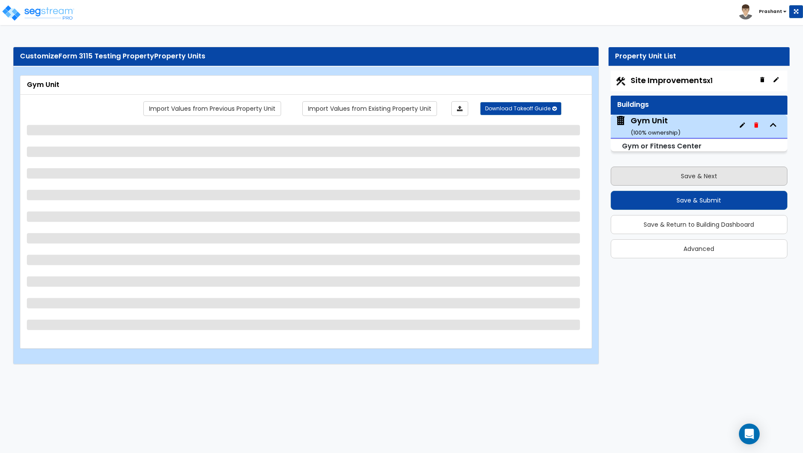
select select "3"
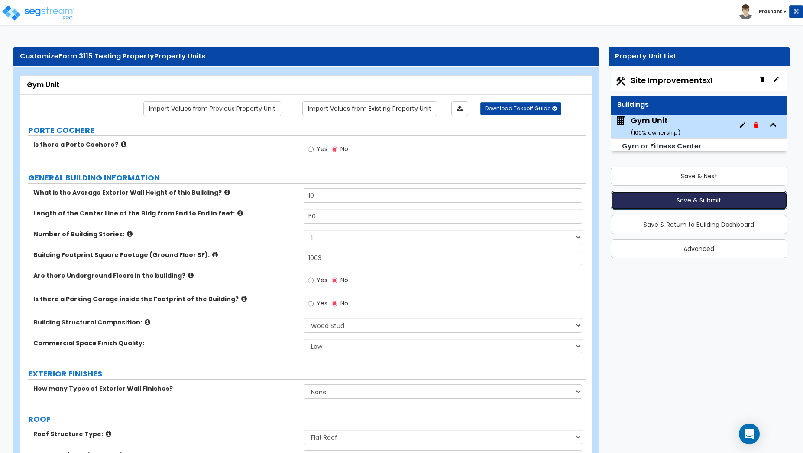
click at [717, 201] on button "Save & Submit" at bounding box center [699, 200] width 177 height 19
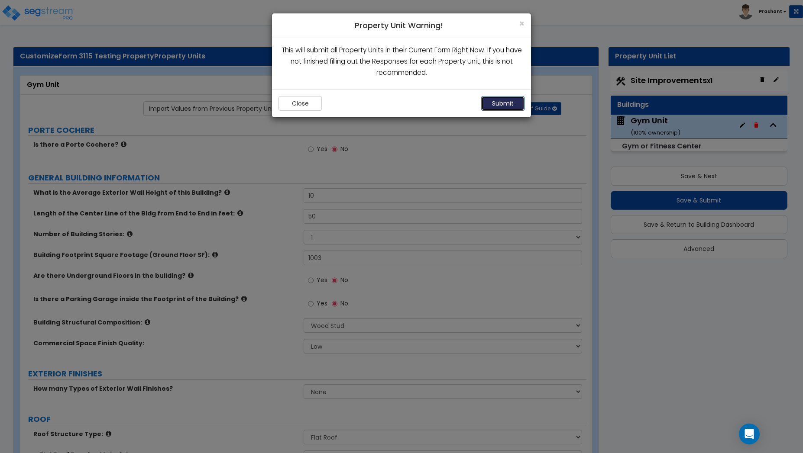
click at [501, 107] on button "Submit" at bounding box center [502, 103] width 43 height 15
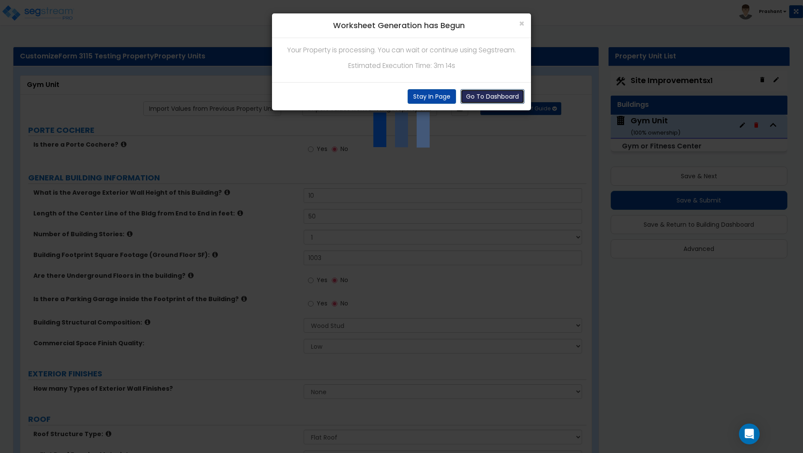
click at [492, 97] on button "Go To Dashboard" at bounding box center [492, 96] width 64 height 15
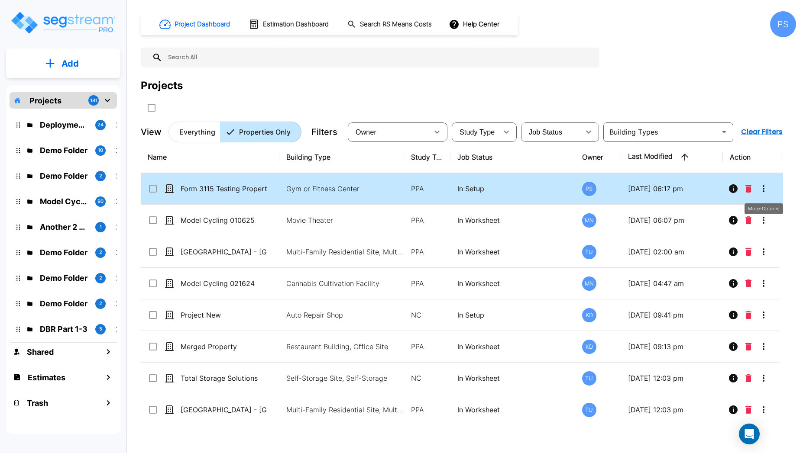
click at [762, 189] on icon "More-Options" at bounding box center [763, 189] width 10 height 10
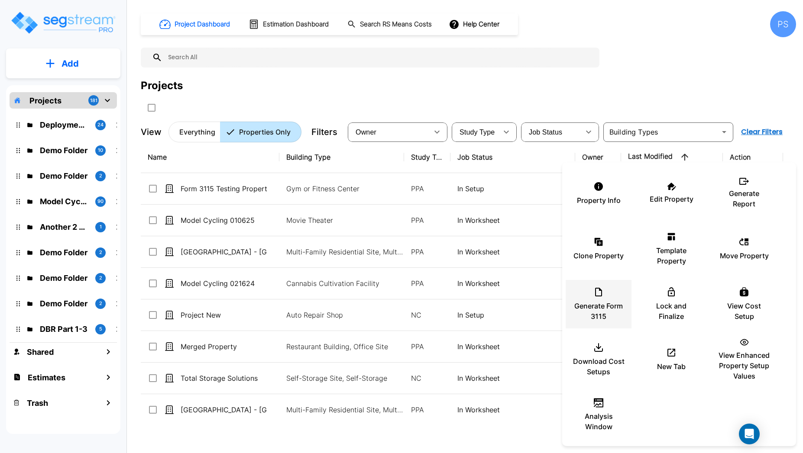
click at [603, 310] on p "Generate Form 3115" at bounding box center [599, 311] width 52 height 21
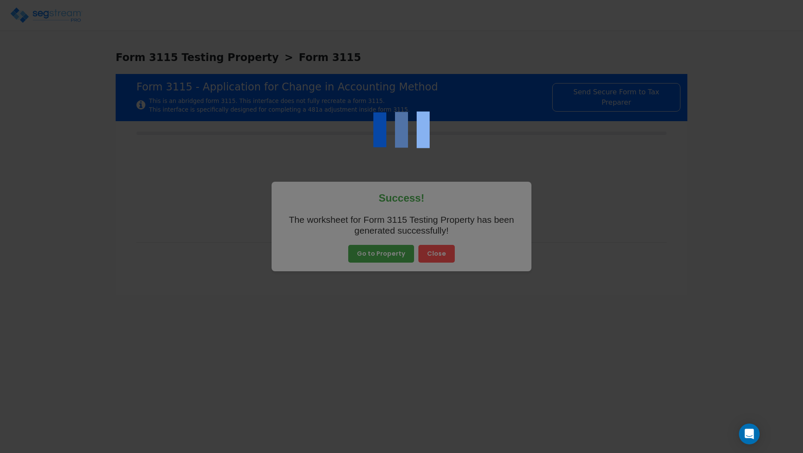
type input "[DATE]"
type input "2025-12-31"
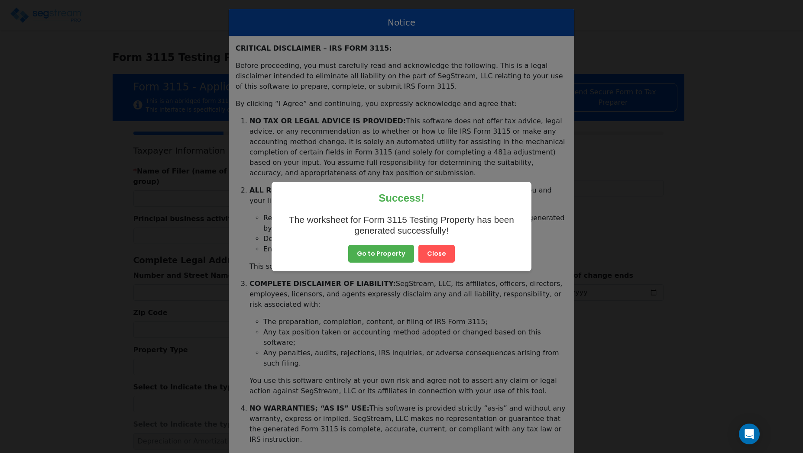
click at [439, 255] on button "Close" at bounding box center [436, 254] width 36 height 18
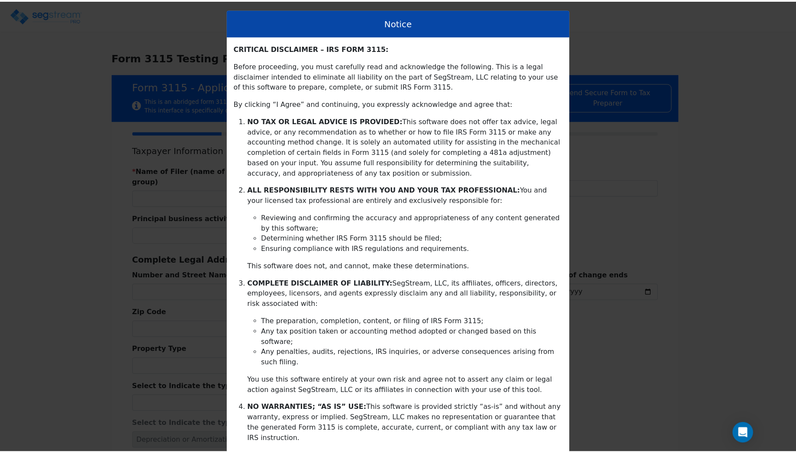
scroll to position [81, 0]
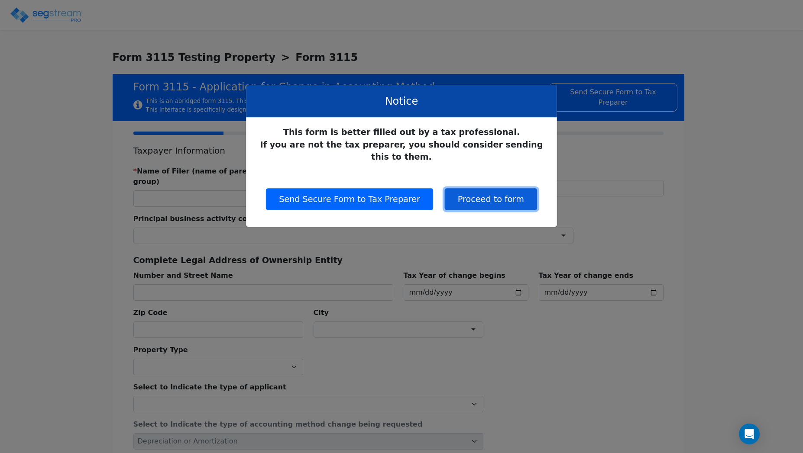
click at [500, 190] on button "Proceed to form" at bounding box center [491, 199] width 92 height 22
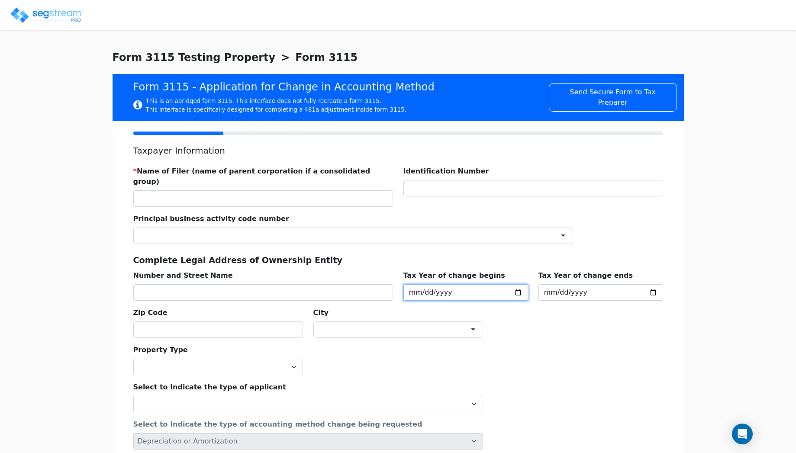
click at [522, 285] on input "2025-01-01" at bounding box center [466, 293] width 125 height 16
type input "[DATE]"
click at [654, 285] on input "2025-12-31" at bounding box center [601, 293] width 125 height 16
type input "[DATE]"
click at [255, 207] on div "Principal business activity code number ×" at bounding box center [353, 225] width 450 height 37
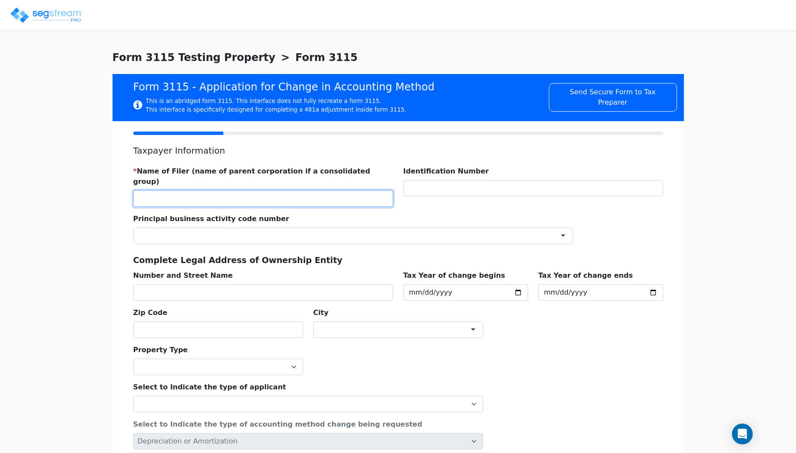
click at [227, 191] on input "text" at bounding box center [263, 199] width 260 height 16
type input "[PERSON_NAME]"
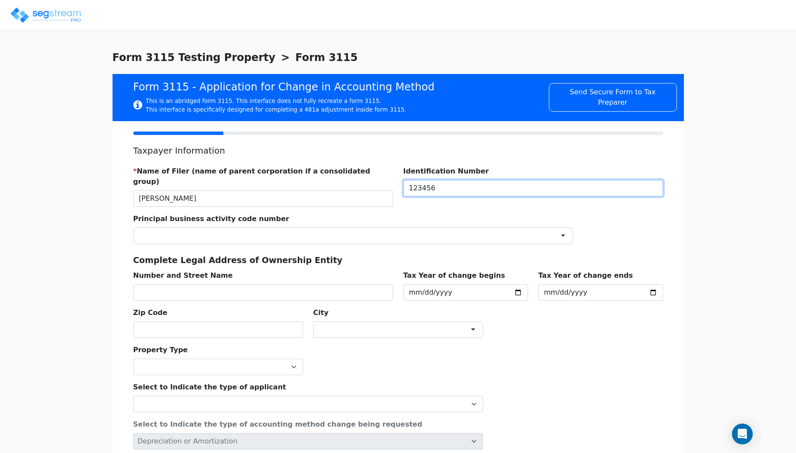
type input "123456"
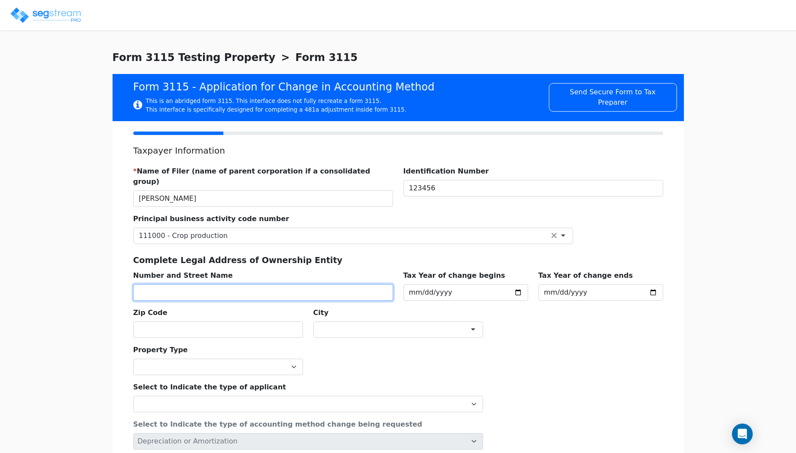
click at [163, 285] on input "text" at bounding box center [263, 293] width 260 height 16
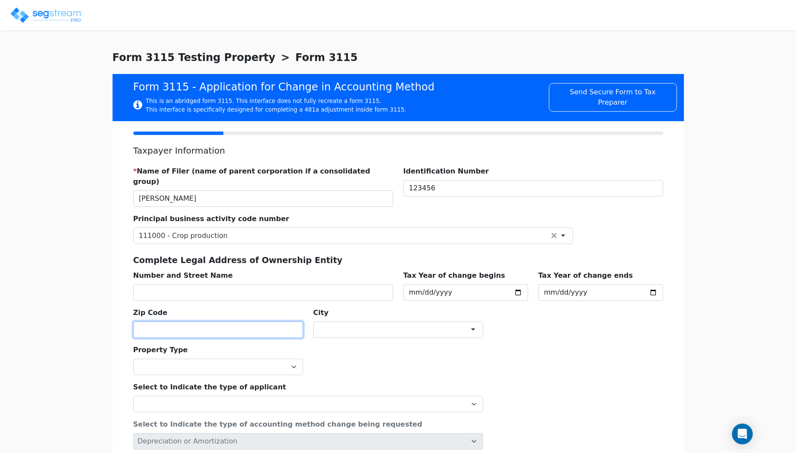
click at [237, 325] on input "text" at bounding box center [218, 330] width 170 height 16
type input "ACKWORTH"
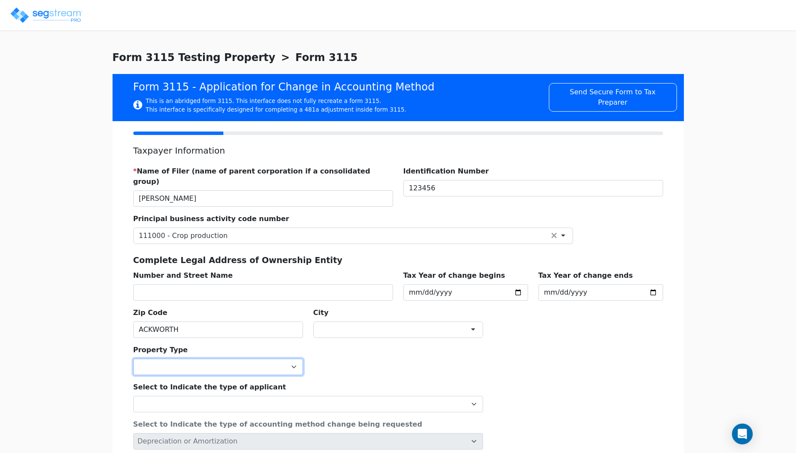
select select "Commercial"
click at [133, 359] on select "Commercial Residential" at bounding box center [218, 367] width 170 height 16
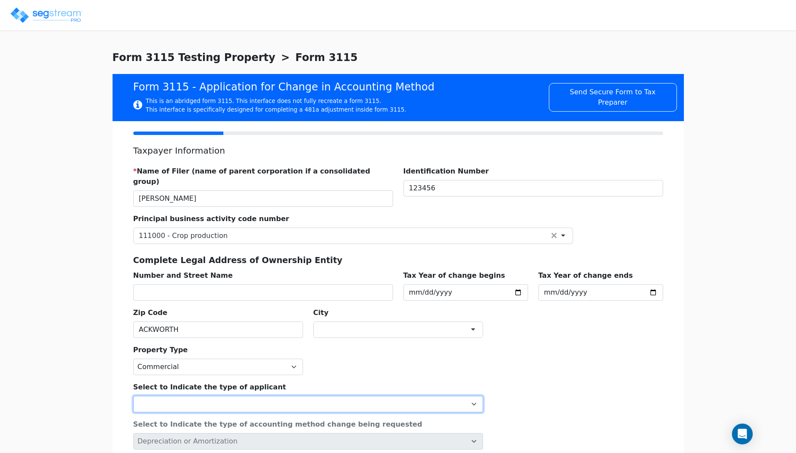
select select "Insurance co. (Sec. 831)"
click at [133, 396] on select "Individual Corporation Controlled foreign corporation (Sec. 957) 10/50 corporat…" at bounding box center [308, 404] width 350 height 16
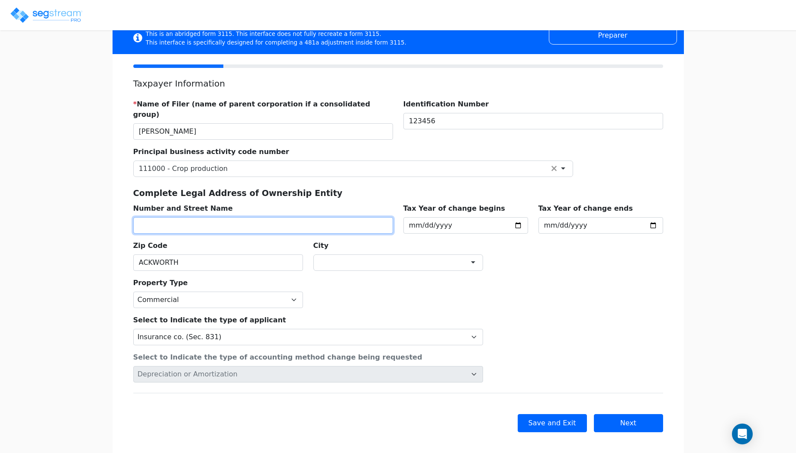
click at [200, 217] on input "text" at bounding box center [263, 225] width 260 height 16
type input "ACKWORTH B TOWN"
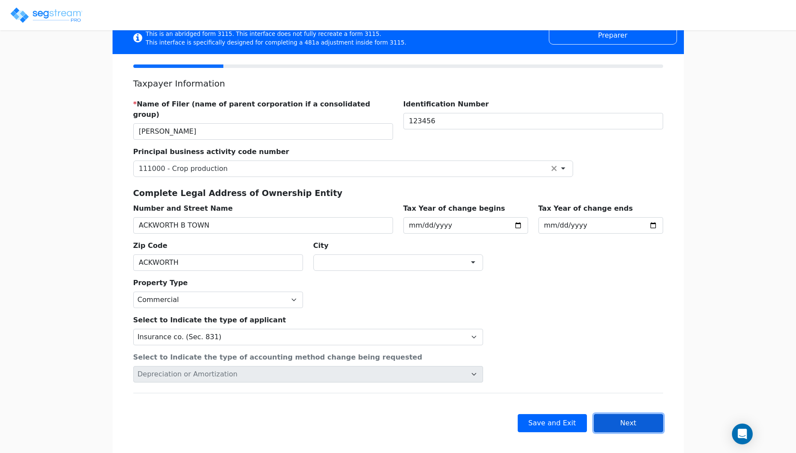
click at [641, 419] on button "Next" at bounding box center [628, 423] width 69 height 18
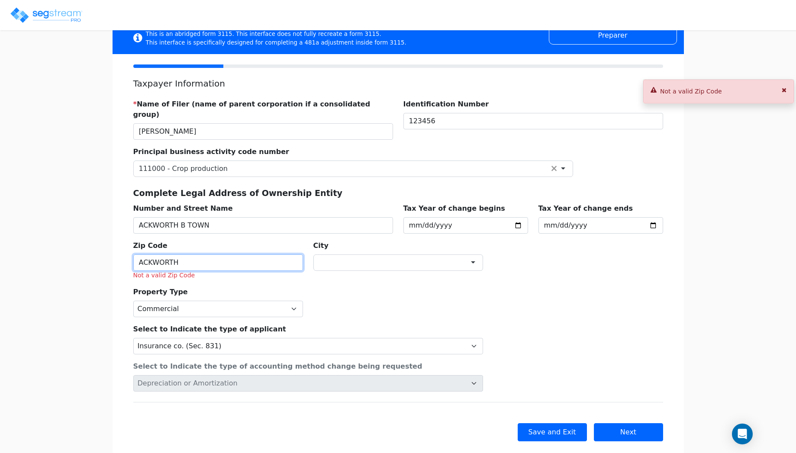
click at [168, 255] on input "ACKWORTH" at bounding box center [218, 263] width 170 height 16
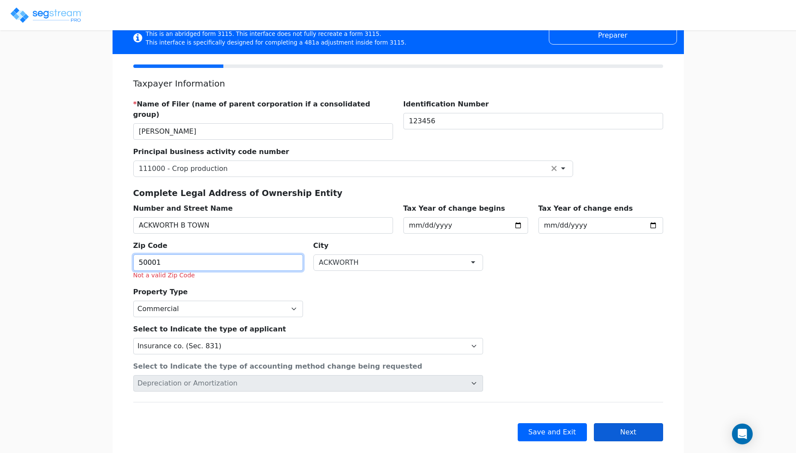
type input "50001"
click at [653, 424] on button "Next" at bounding box center [628, 433] width 69 height 18
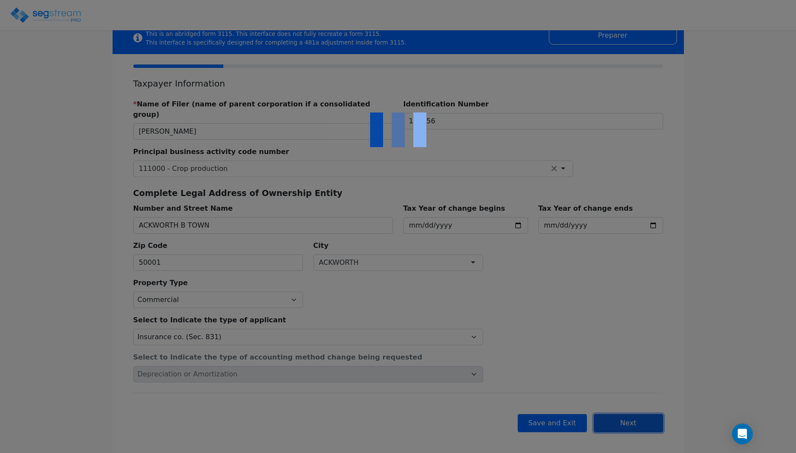
checkbox input "true"
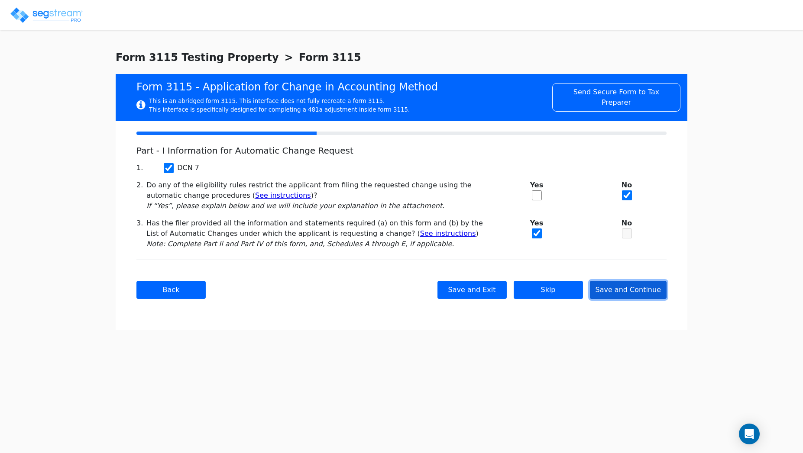
click at [643, 290] on button "Save and Continue" at bounding box center [628, 290] width 77 height 18
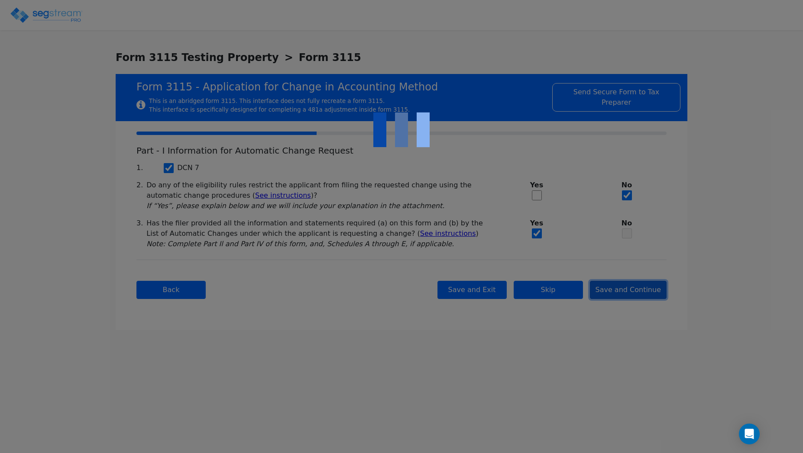
checkbox input "true"
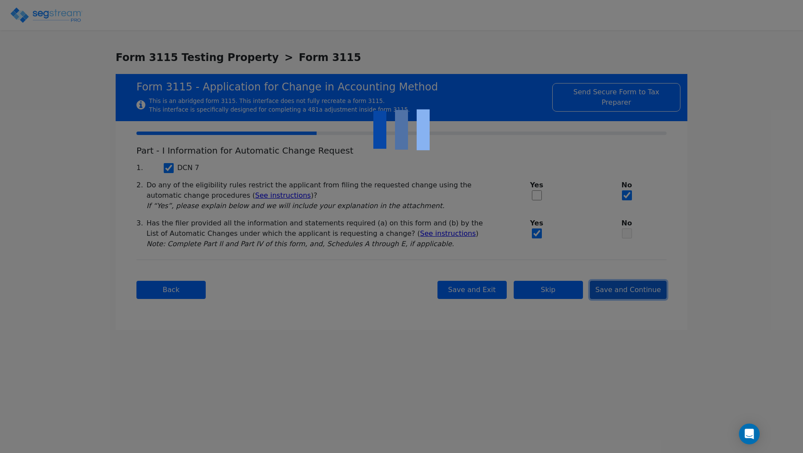
checkbox input "true"
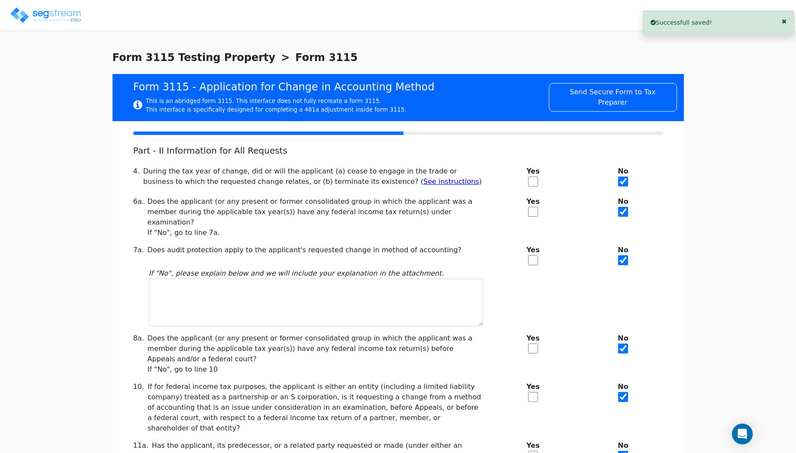
scroll to position [120, 0]
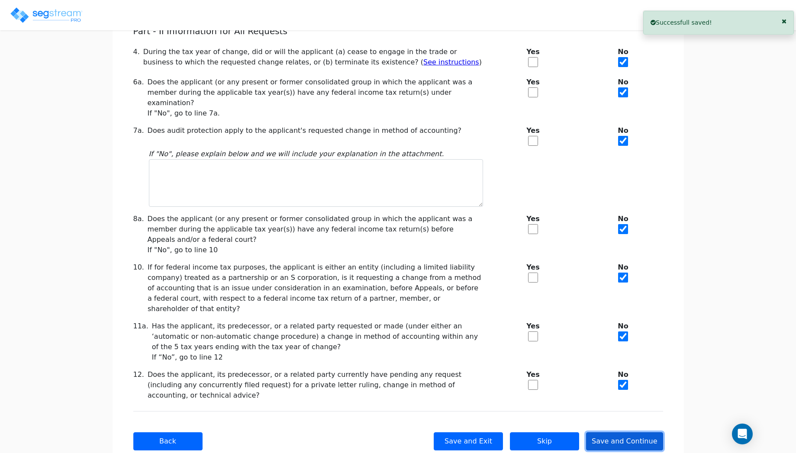
click at [619, 433] on button "Save and Continue" at bounding box center [624, 442] width 77 height 18
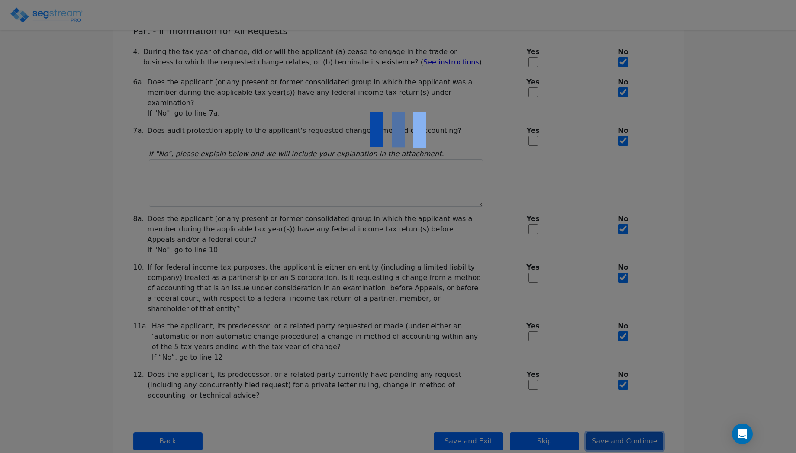
checkbox input "true"
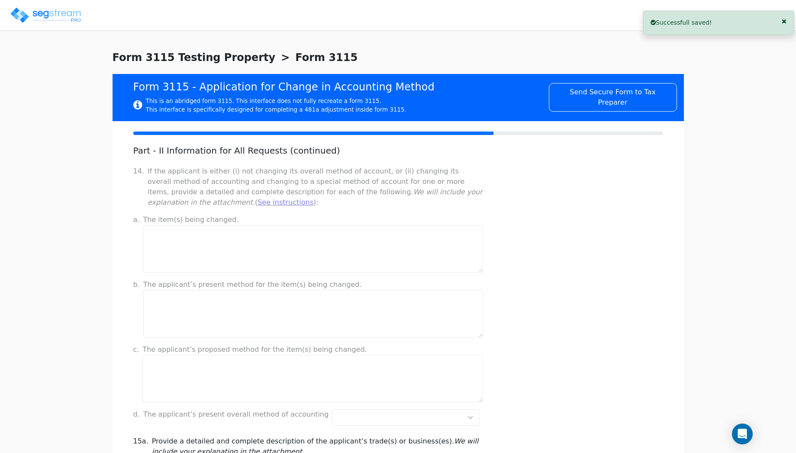
scroll to position [633, 0]
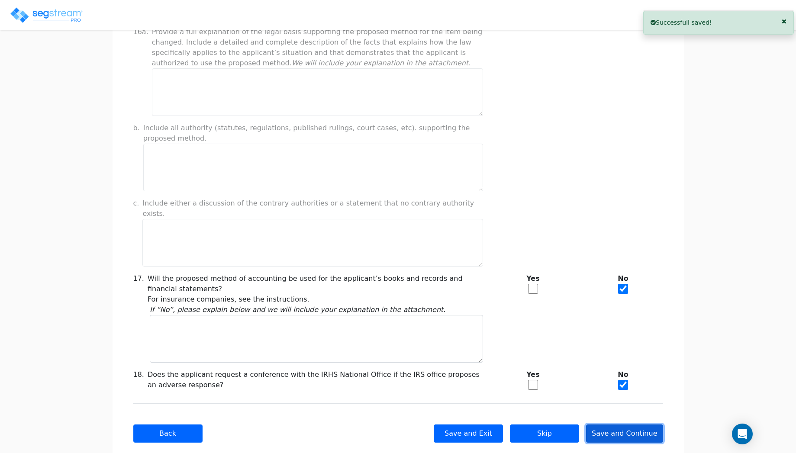
click at [619, 425] on button "Save and Continue" at bounding box center [624, 434] width 77 height 18
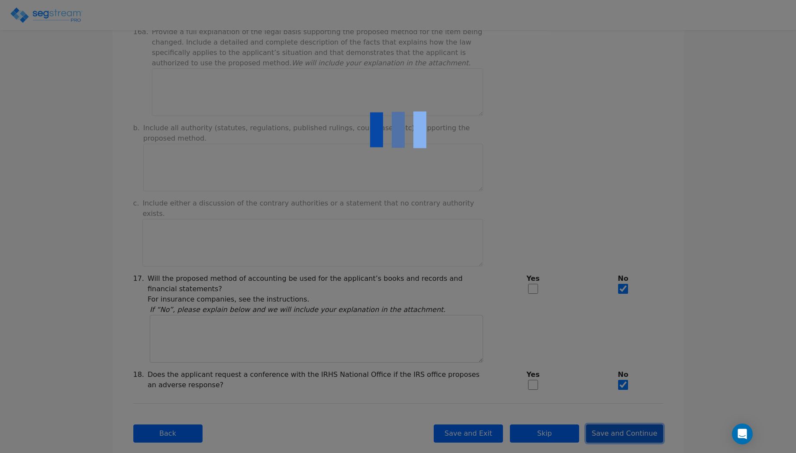
type input "169.3"
checkbox input "true"
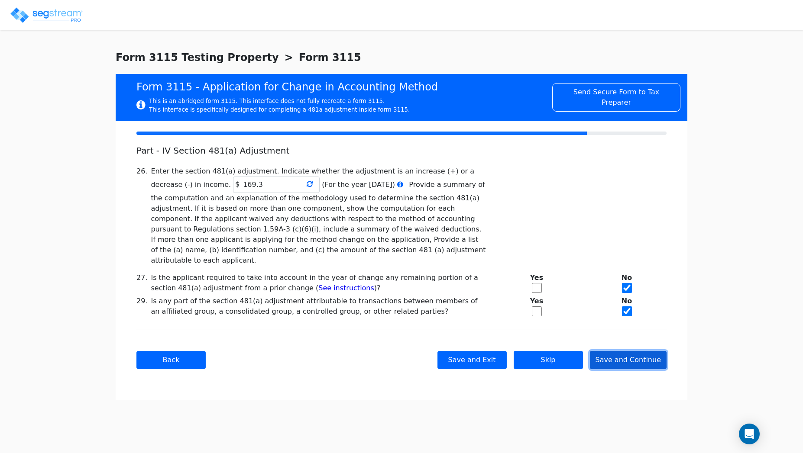
click at [623, 357] on button "Save and Continue" at bounding box center [628, 360] width 77 height 18
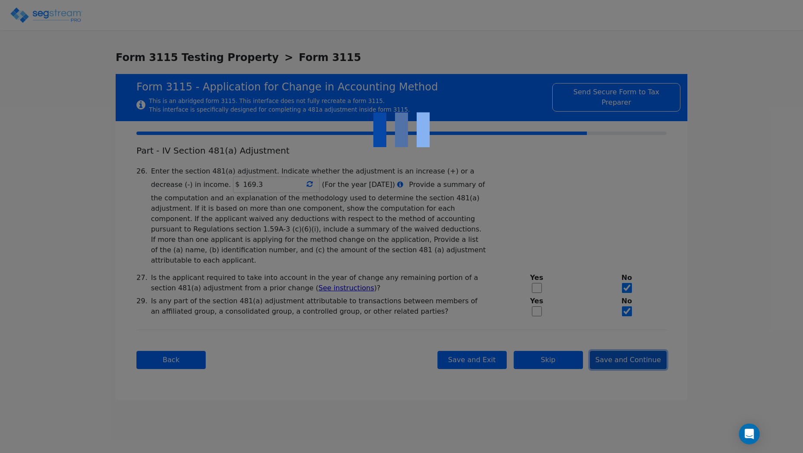
checkbox input "true"
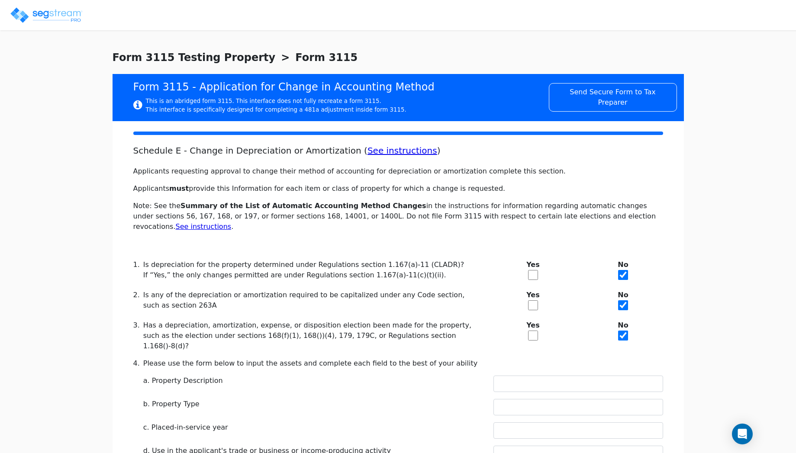
scroll to position [302, 0]
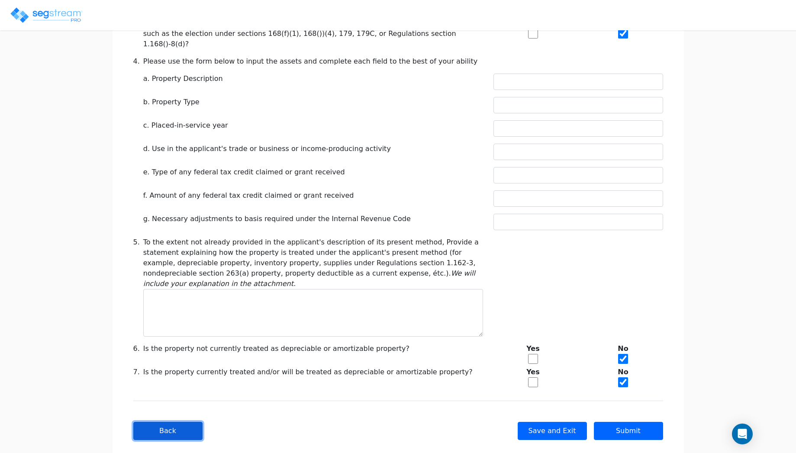
click at [199, 422] on button "Back" at bounding box center [167, 431] width 69 height 18
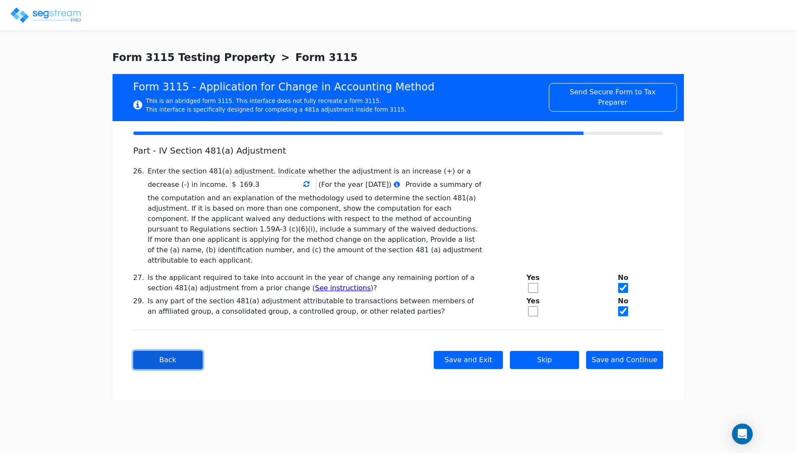
scroll to position [0, 0]
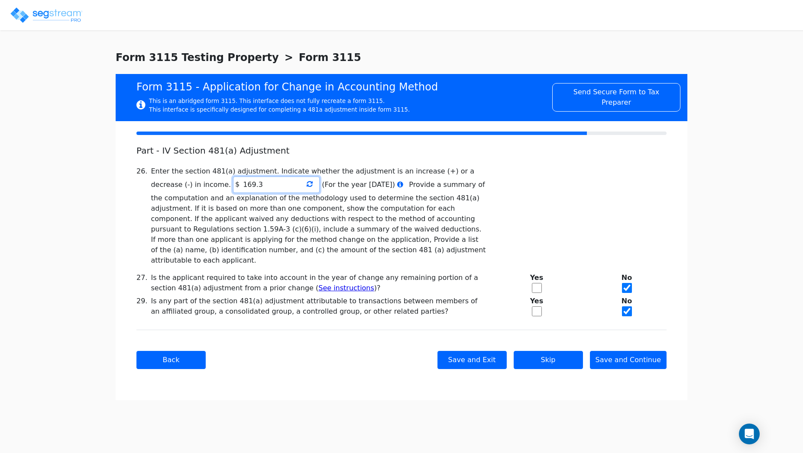
click at [233, 181] on input "169.3" at bounding box center [276, 185] width 87 height 16
click at [320, 330] on div "Back Save and Exit Skip Save and Continue Next Submit" at bounding box center [401, 360] width 530 height 60
click at [643, 351] on button "Save and Continue" at bounding box center [628, 360] width 77 height 18
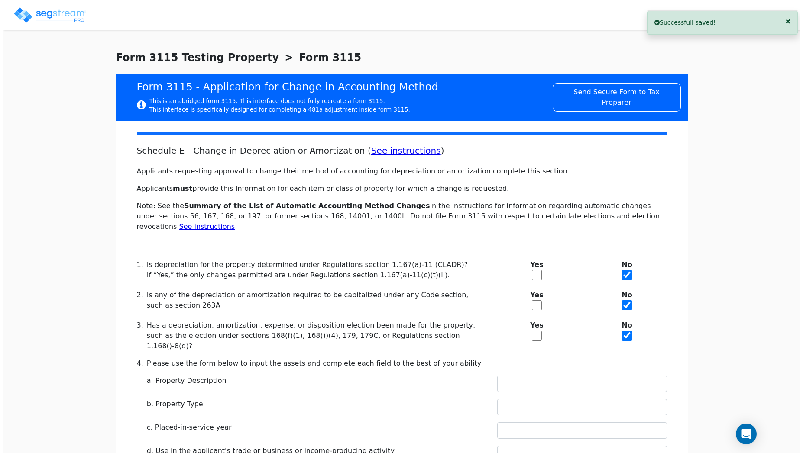
scroll to position [302, 0]
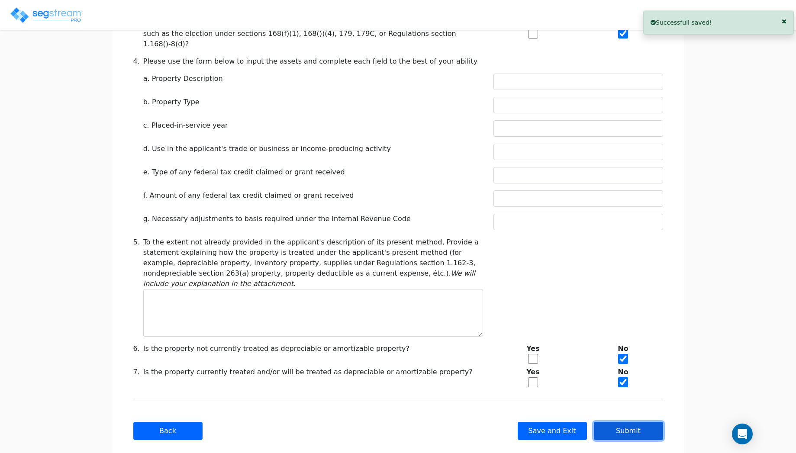
click at [634, 422] on button "Submit" at bounding box center [628, 431] width 69 height 18
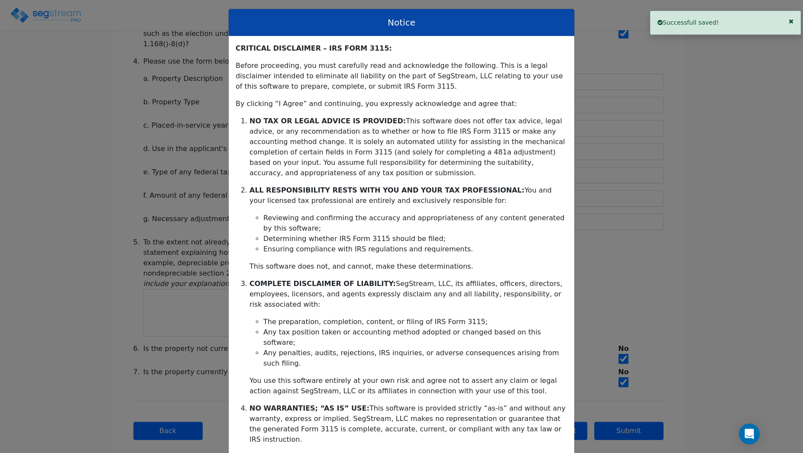
scroll to position [81, 0]
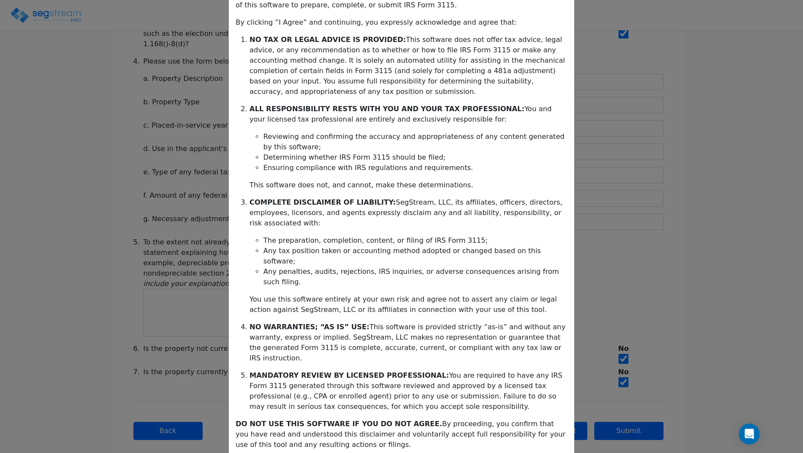
click at [464, 430] on div "CRITICAL DISCLAIMER – IRS FORM 3115: Before proceeding, you must carefully read…" at bounding box center [402, 224] width 346 height 538
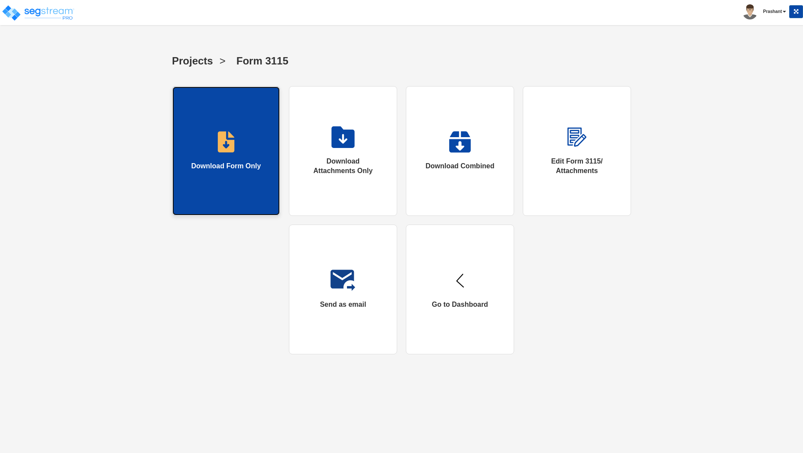
click at [241, 108] on link "Download Form Only" at bounding box center [226, 151] width 108 height 130
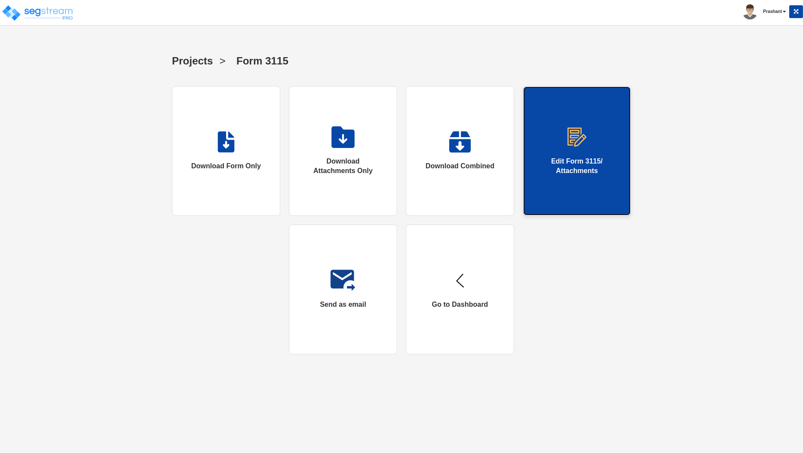
click at [536, 126] on link "Edit Form 3115/ Attachments" at bounding box center [577, 151] width 108 height 130
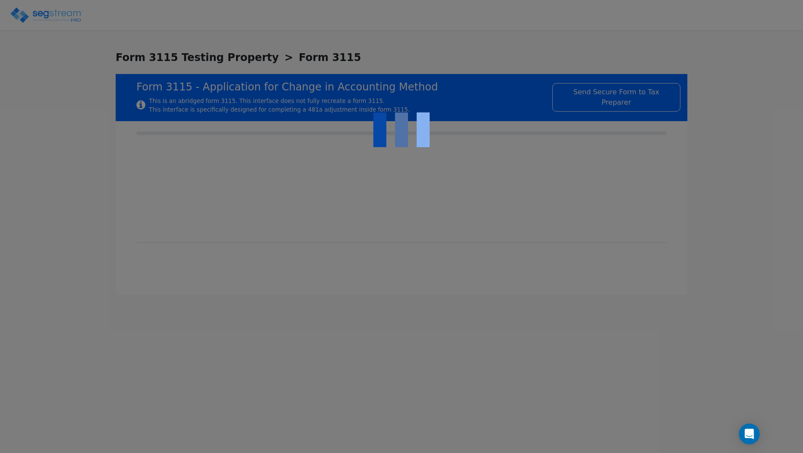
checkbox input "true"
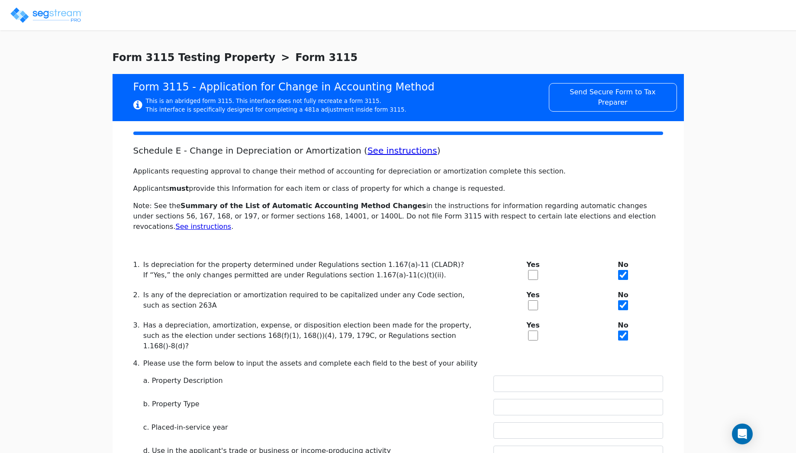
scroll to position [302, 0]
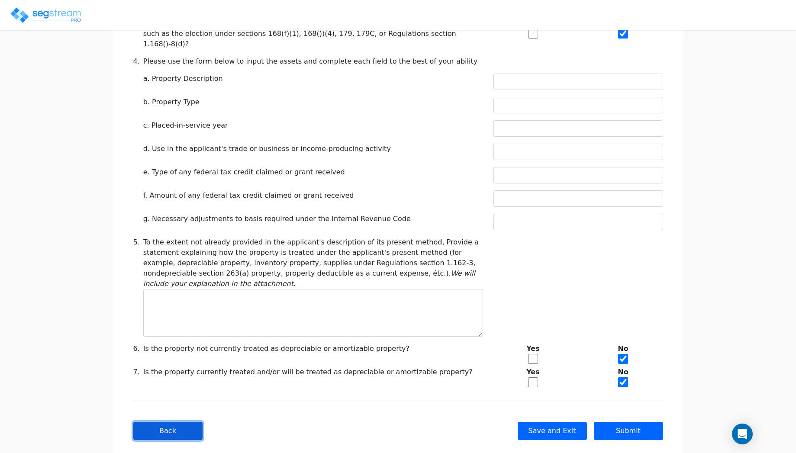
click at [163, 422] on button "Back" at bounding box center [167, 431] width 69 height 18
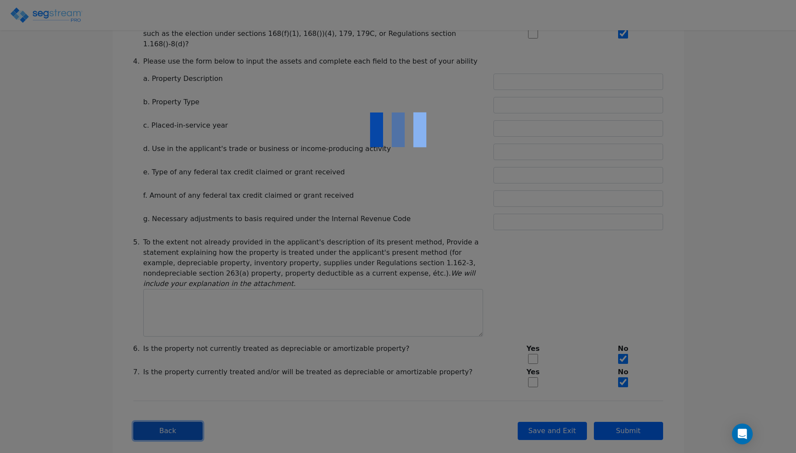
type input "169.3"
checkbox input "true"
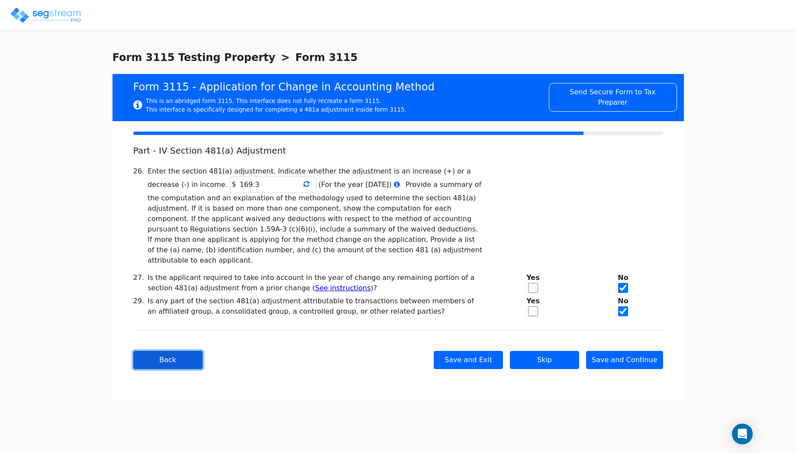
scroll to position [0, 0]
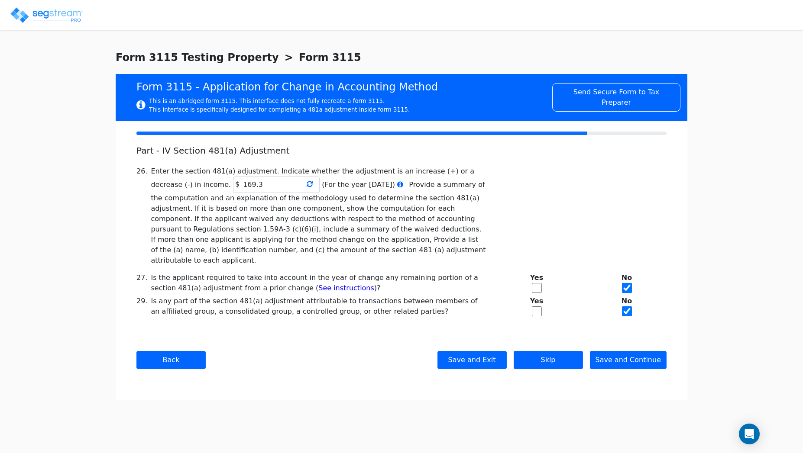
click at [169, 359] on div "Back Save and Exit Skip Save and Continue Next Submit" at bounding box center [401, 360] width 530 height 60
click at [176, 351] on button "Back" at bounding box center [170, 360] width 69 height 18
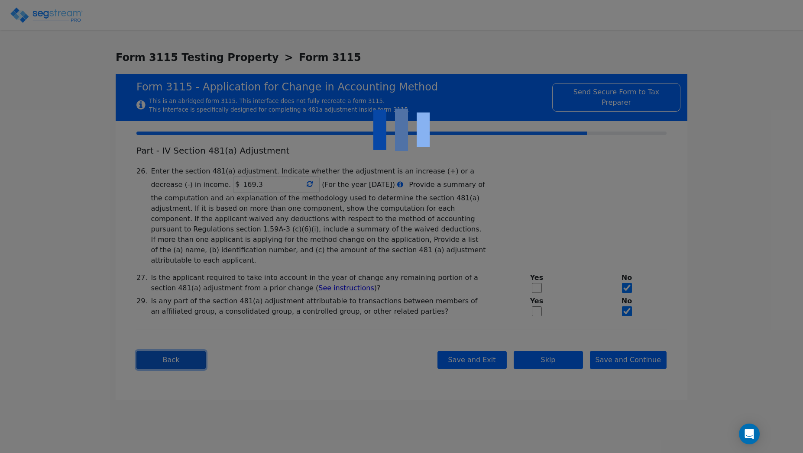
checkbox input "true"
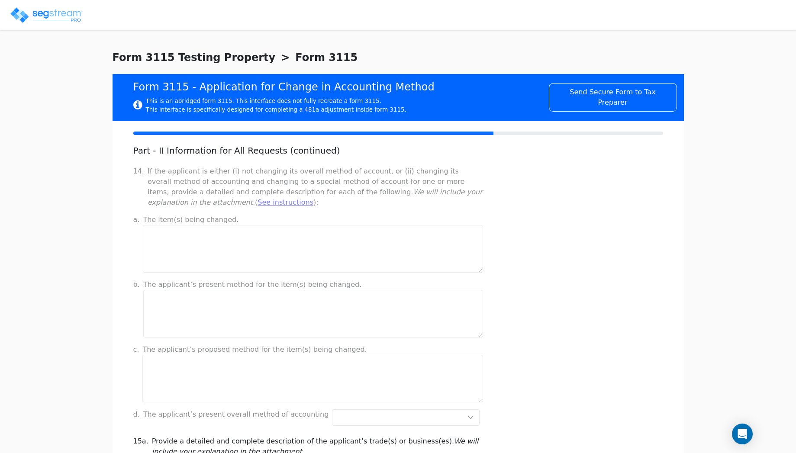
scroll to position [633, 0]
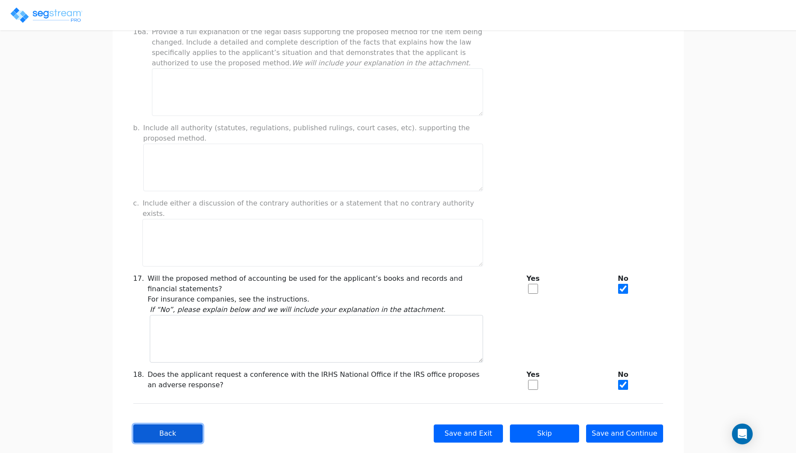
click at [170, 425] on button "Back" at bounding box center [167, 434] width 69 height 18
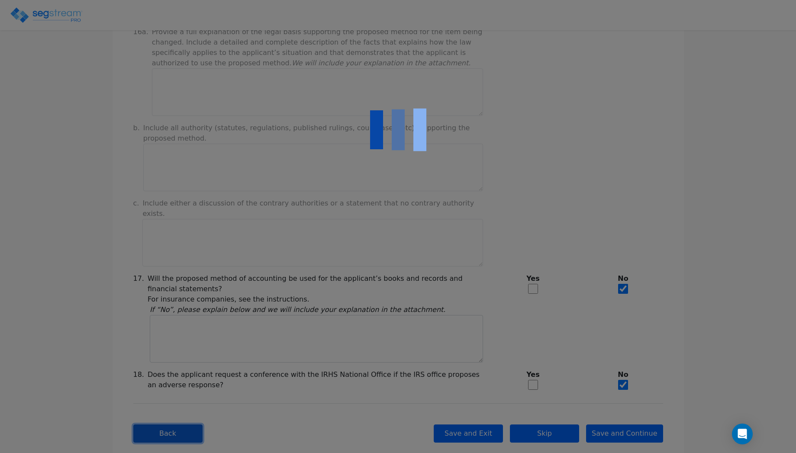
checkbox input "true"
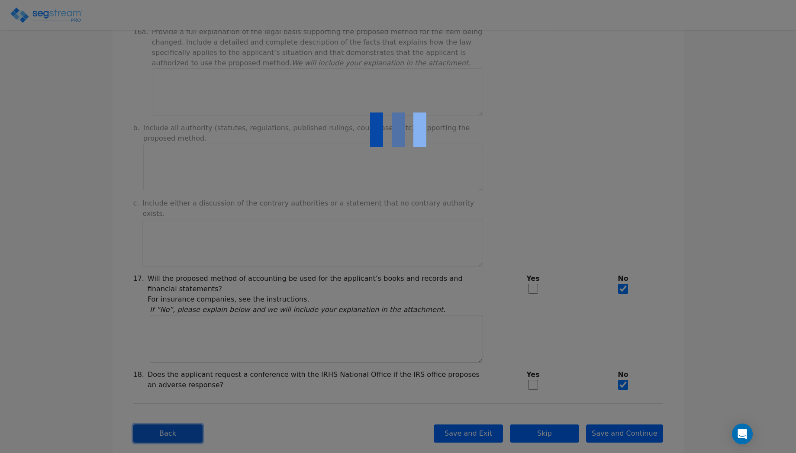
checkbox input "true"
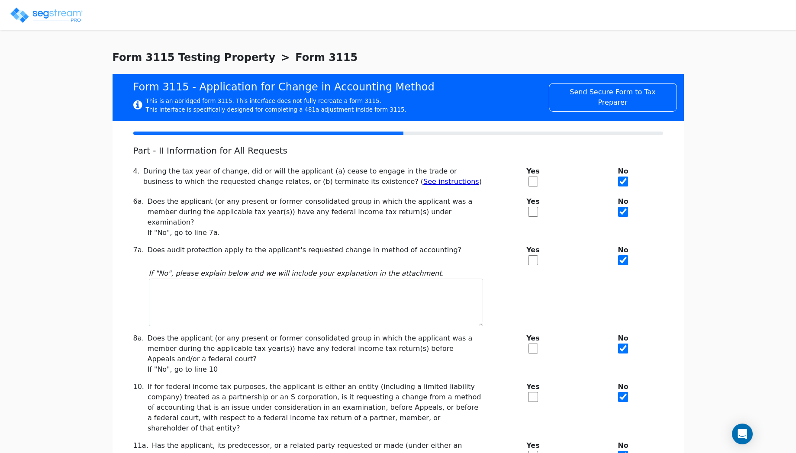
scroll to position [120, 0]
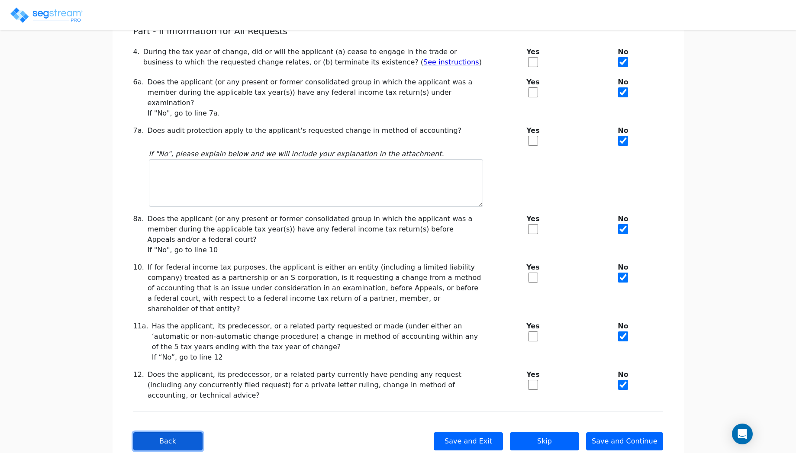
click at [170, 433] on button "Back" at bounding box center [167, 442] width 69 height 18
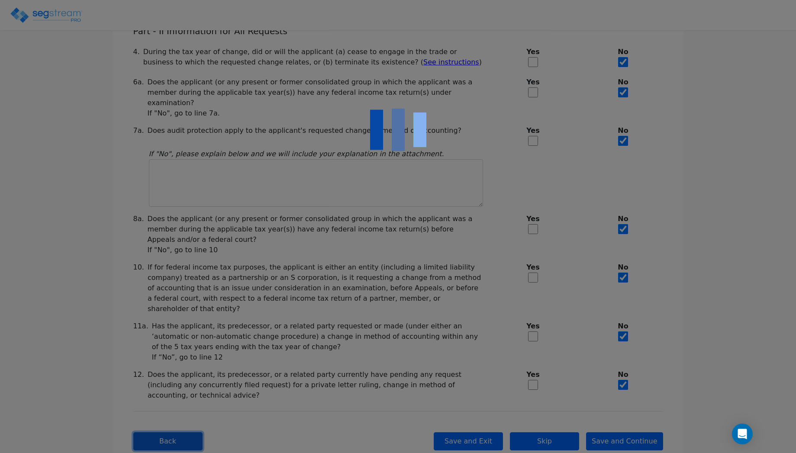
checkbox input "true"
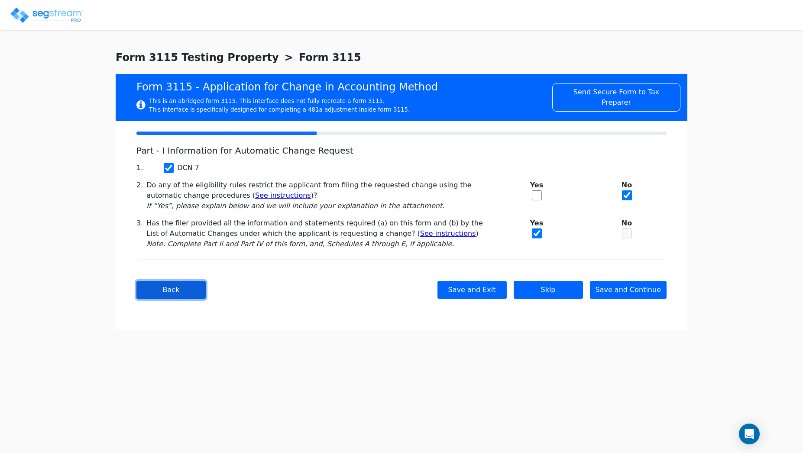
click at [179, 294] on button "Back" at bounding box center [170, 290] width 69 height 18
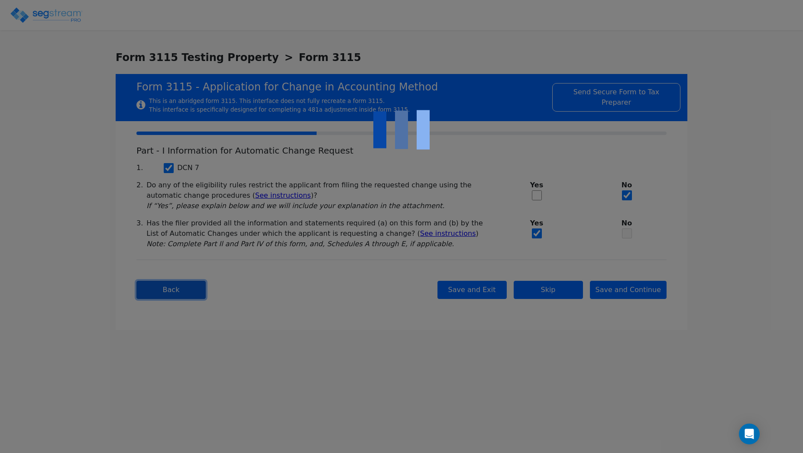
type input "[PERSON_NAME]"
type input "123456"
type input "ACKWORTH B TOWN"
type input "[DATE]"
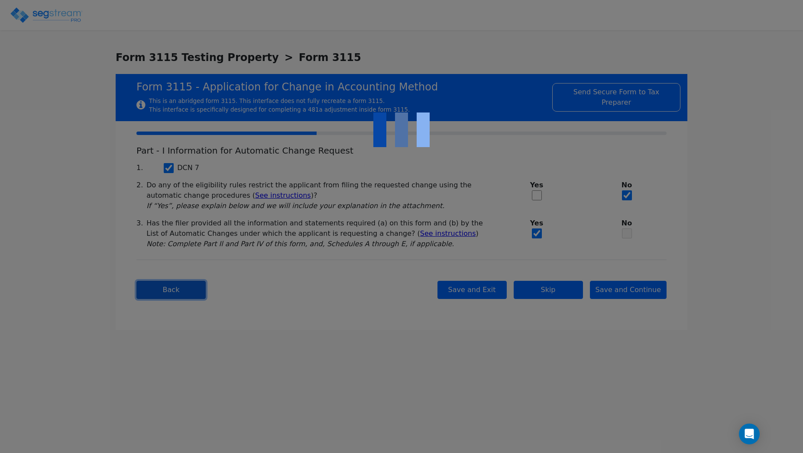
type input "50001"
select select "Commercial"
select select "Insurance co. (Sec. 831)"
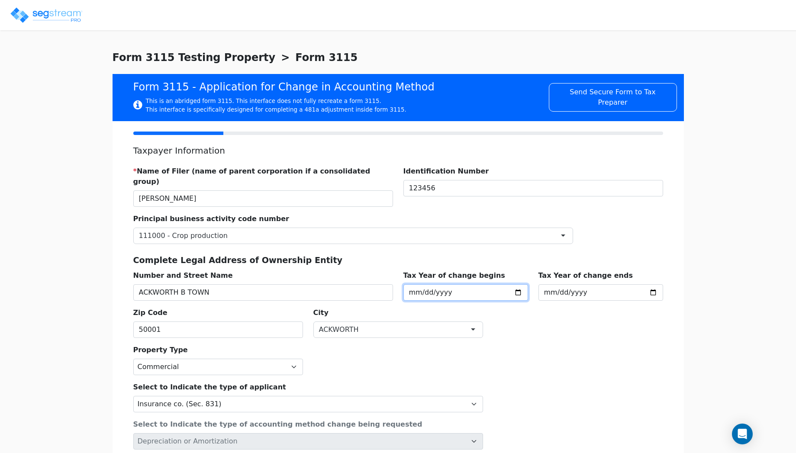
click at [519, 285] on input "[DATE]" at bounding box center [466, 293] width 125 height 16
type input "[DATE]"
click at [651, 285] on input "[DATE]" at bounding box center [601, 293] width 125 height 16
type input "[DATE]"
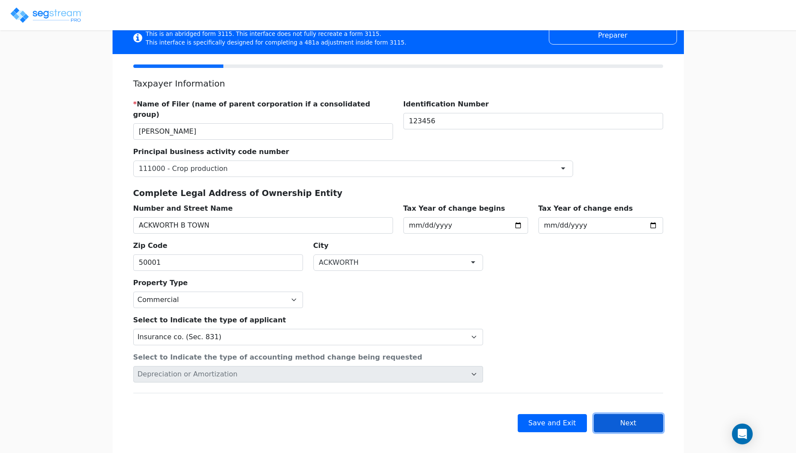
click at [630, 414] on button "Next" at bounding box center [628, 423] width 69 height 18
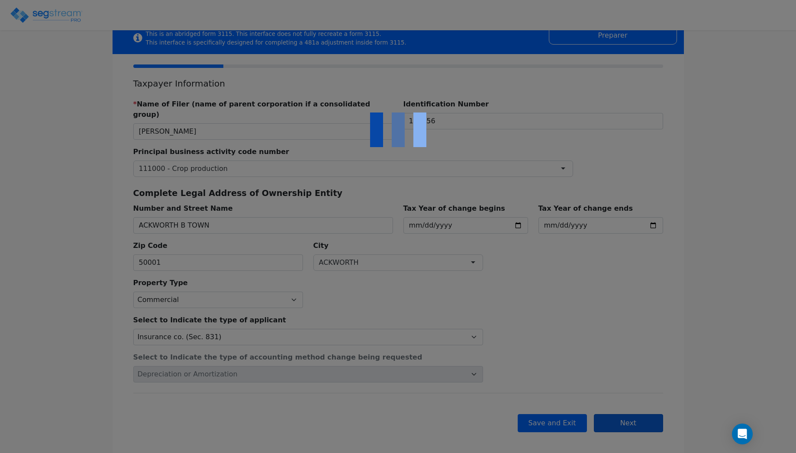
scroll to position [0, 0]
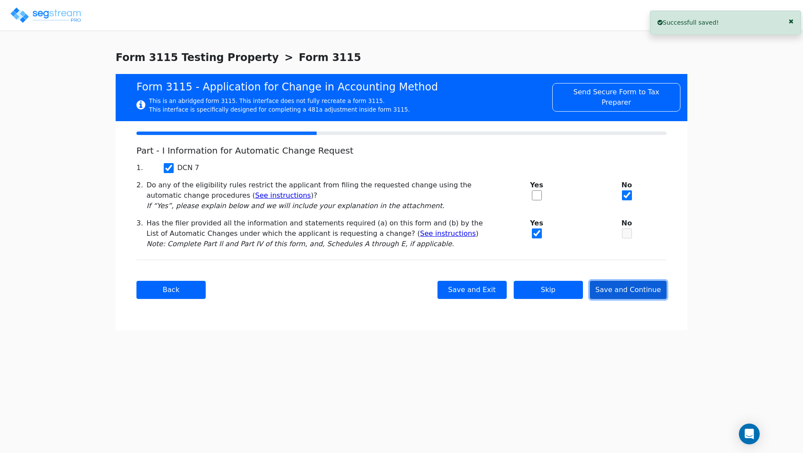
click at [656, 285] on button "Save and Continue" at bounding box center [628, 290] width 77 height 18
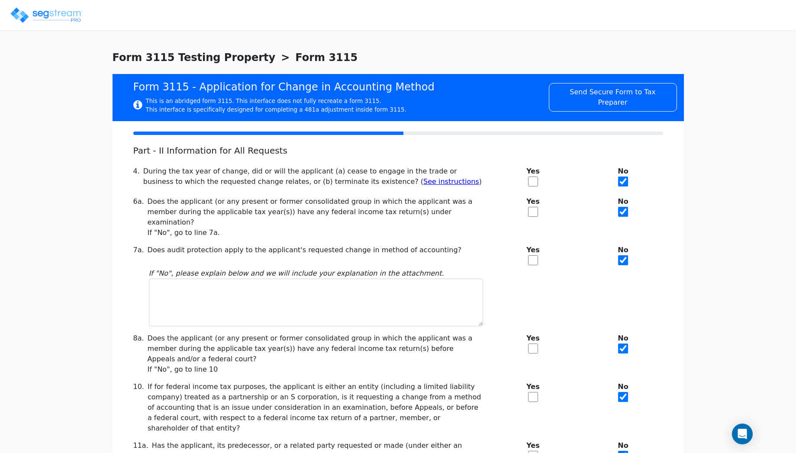
scroll to position [120, 0]
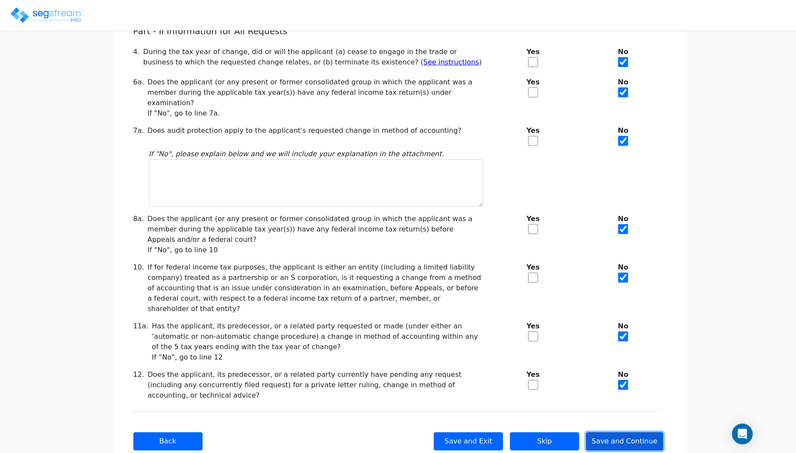
click at [615, 433] on button "Save and Continue" at bounding box center [624, 442] width 77 height 18
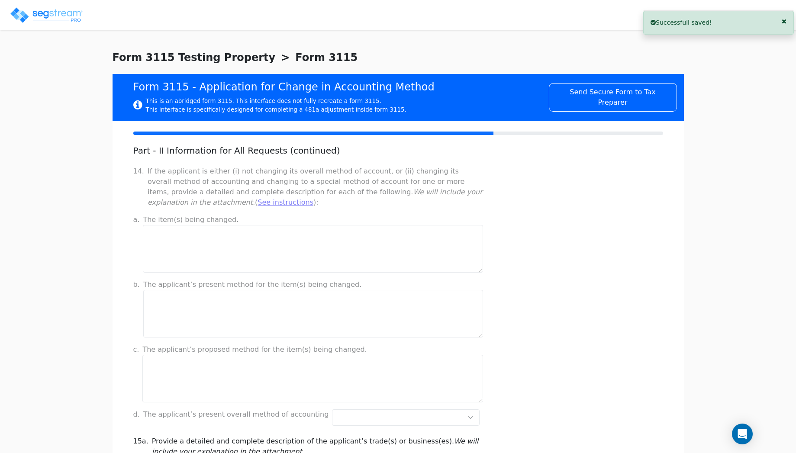
scroll to position [633, 0]
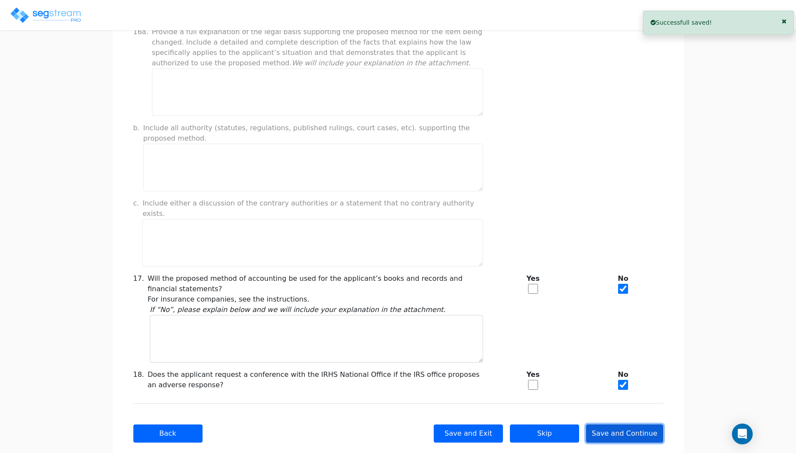
click at [615, 425] on button "Save and Continue" at bounding box center [624, 434] width 77 height 18
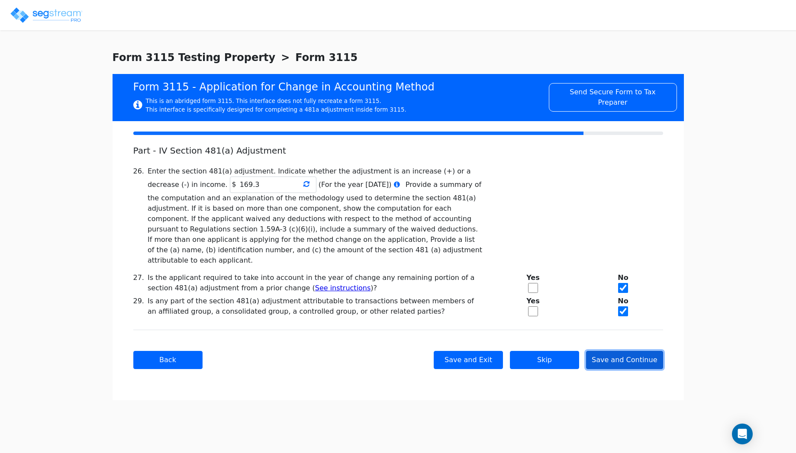
scroll to position [0, 0]
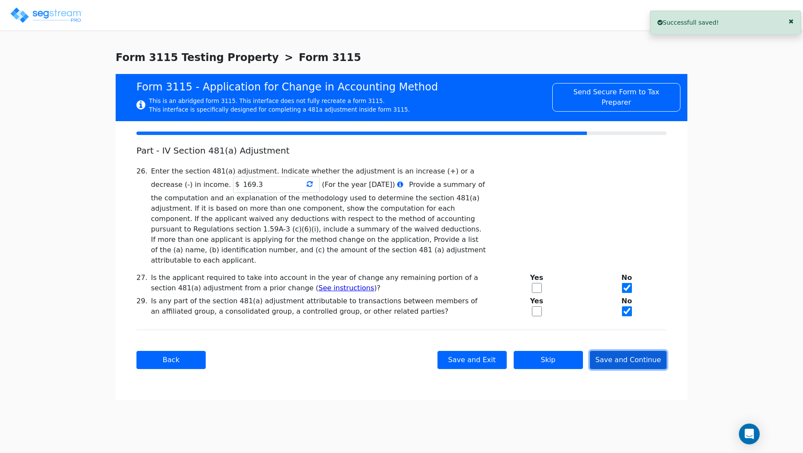
click at [627, 351] on button "Save and Continue" at bounding box center [628, 360] width 77 height 18
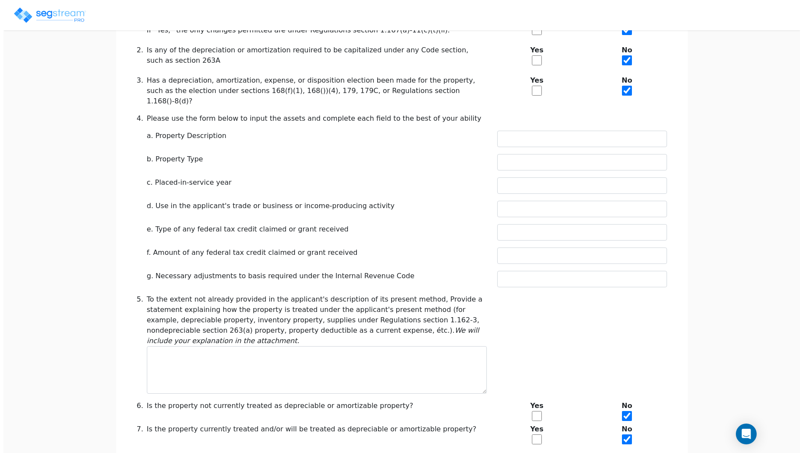
scroll to position [302, 0]
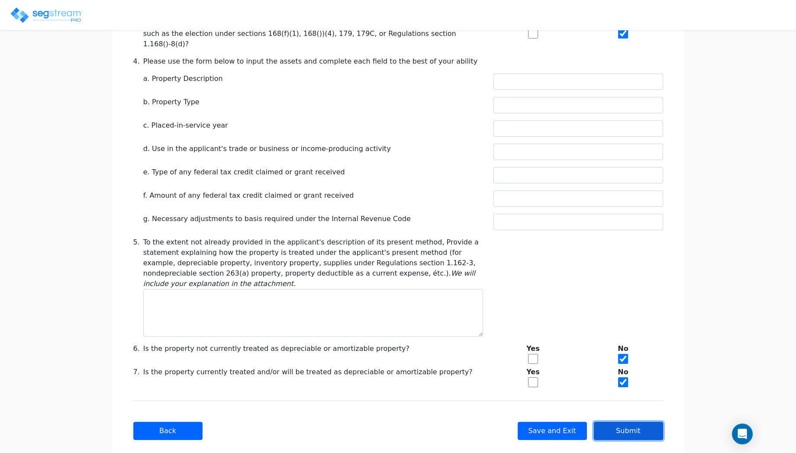
click at [625, 422] on button "Submit" at bounding box center [628, 431] width 69 height 18
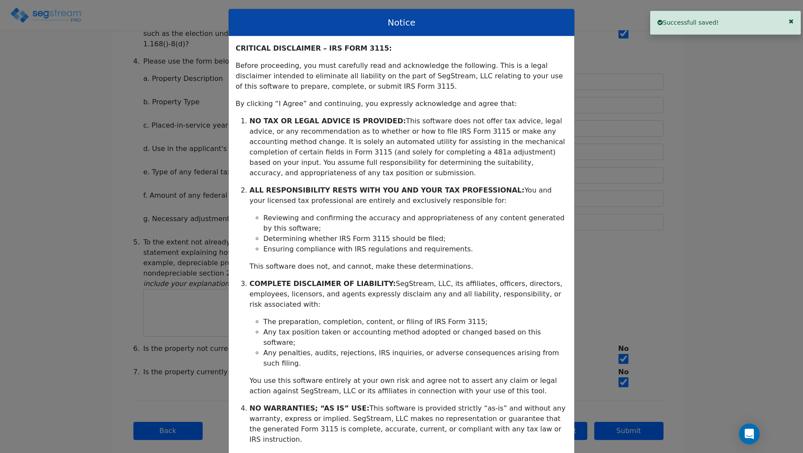
scroll to position [81, 0]
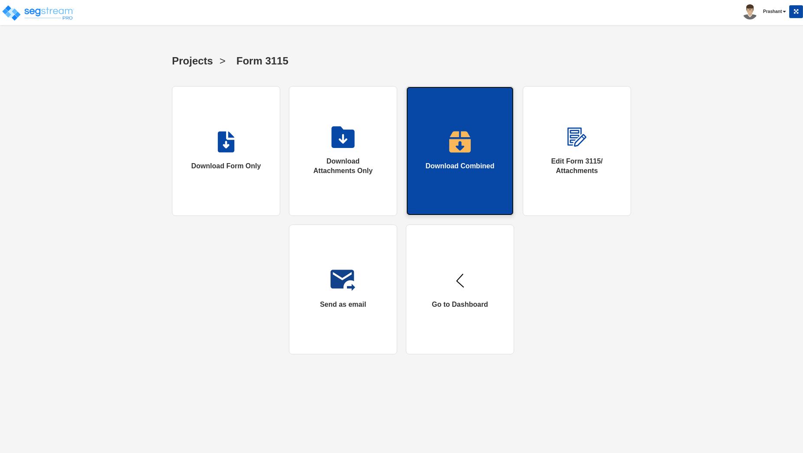
click at [454, 186] on link "Download Combined" at bounding box center [460, 151] width 108 height 130
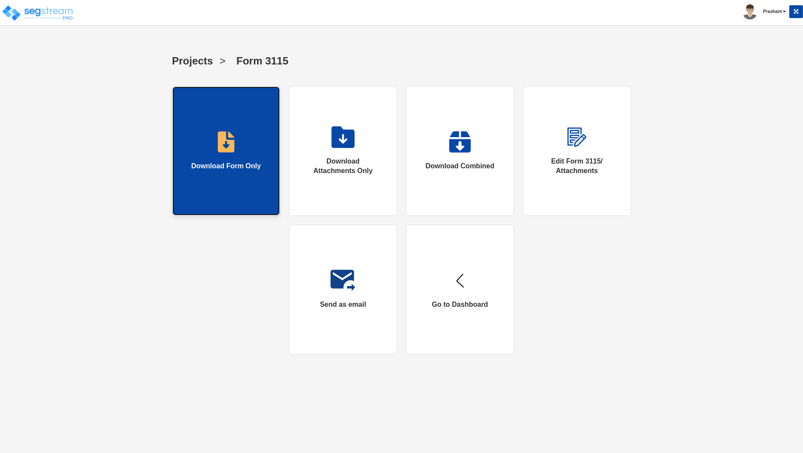
click at [255, 171] on div "Download Form Only" at bounding box center [226, 167] width 70 height 10
